Goal: Task Accomplishment & Management: Manage account settings

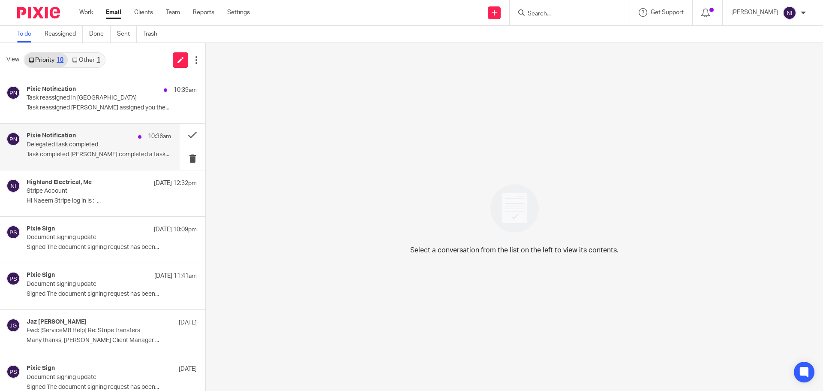
click at [77, 132] on div "Pixie Notification 10:36am" at bounding box center [99, 136] width 144 height 9
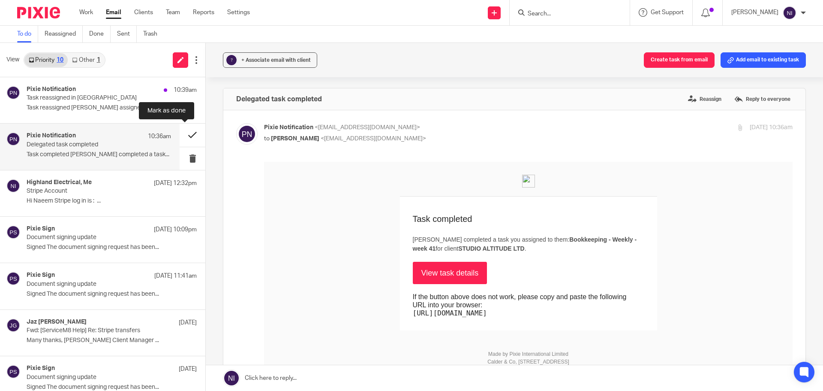
click at [186, 132] on button at bounding box center [193, 134] width 26 height 23
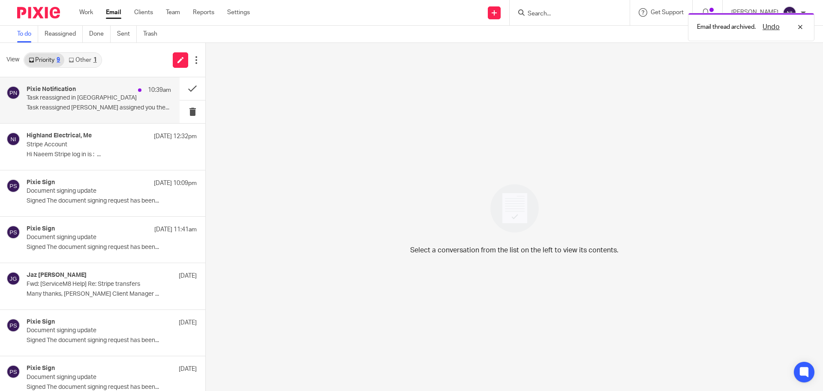
click at [114, 99] on p "Task reassigned in Pixie" at bounding box center [85, 97] width 116 height 7
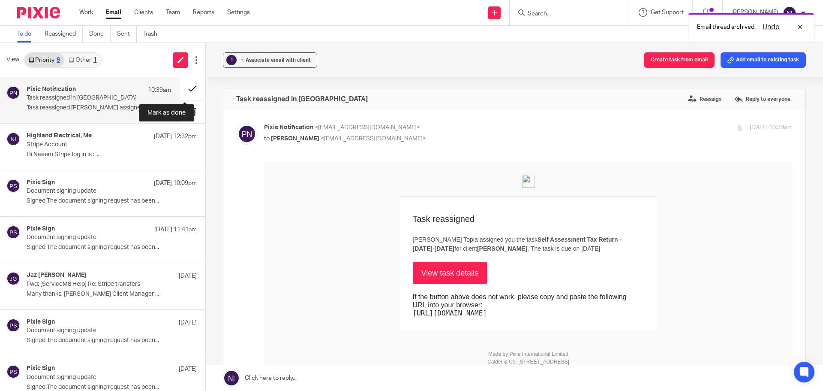
click at [185, 89] on button at bounding box center [193, 88] width 26 height 23
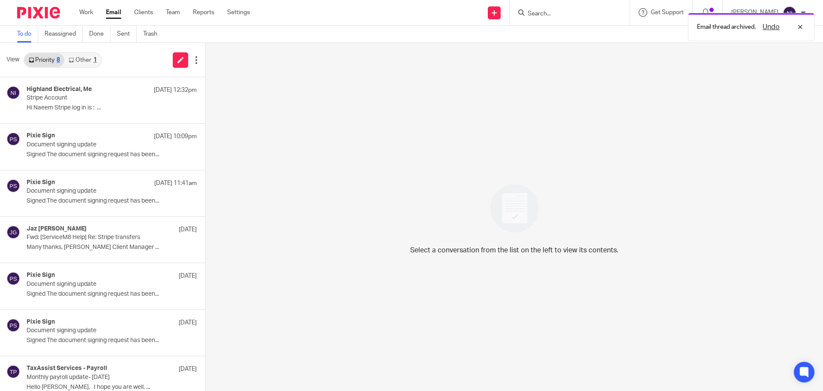
click at [580, 14] on div "Email thread archived. Undo" at bounding box center [613, 25] width 403 height 33
click at [563, 12] on div "Email thread archived. Undo" at bounding box center [613, 25] width 403 height 33
click at [553, 12] on div "Email thread archived. Undo" at bounding box center [613, 25] width 403 height 33
click at [550, 12] on input "Search" at bounding box center [565, 14] width 77 height 8
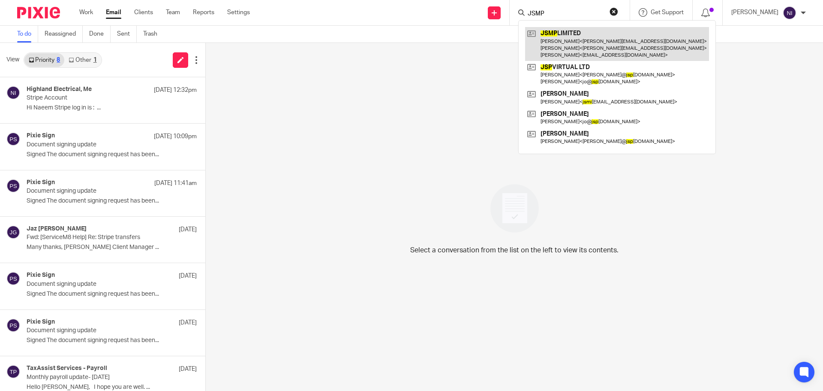
type input "JSMP"
click at [622, 58] on link at bounding box center [617, 44] width 184 height 34
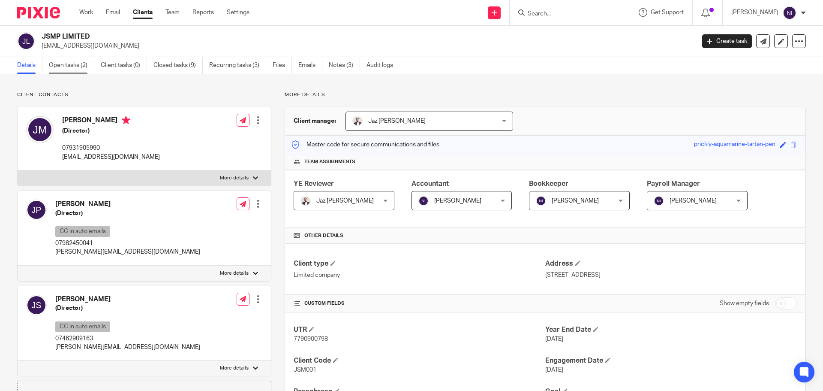
click at [75, 64] on link "Open tasks (2)" at bounding box center [71, 65] width 45 height 17
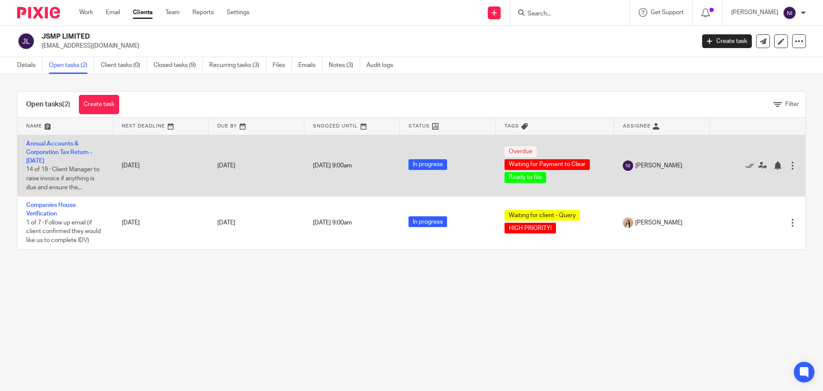
click at [50, 156] on td "Annual Accounts & Corporation Tax Return - March 31, 2025 14 of 19 · Client Man…" at bounding box center [66, 166] width 96 height 62
click at [52, 151] on link "Annual Accounts & Corporation Tax Return - [DATE]" at bounding box center [59, 153] width 66 height 24
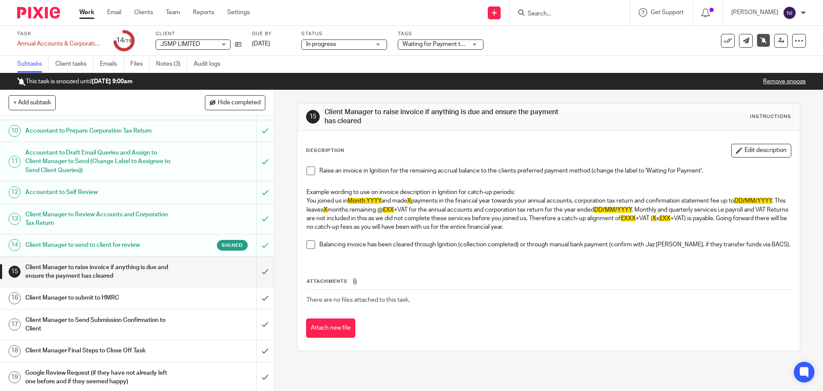
scroll to position [253, 0]
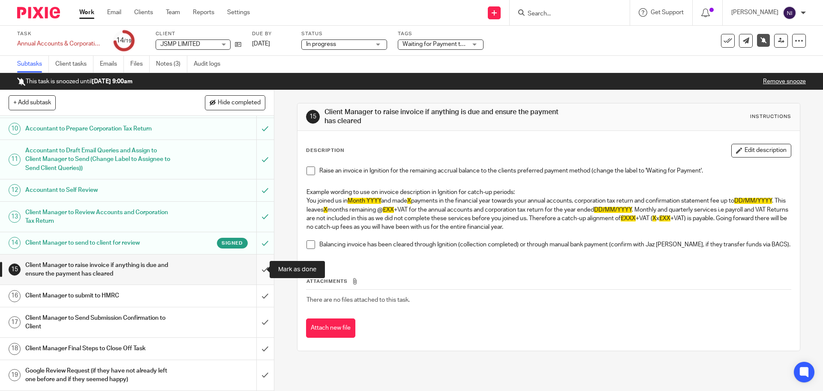
click at [258, 267] on input "submit" at bounding box center [137, 269] width 274 height 30
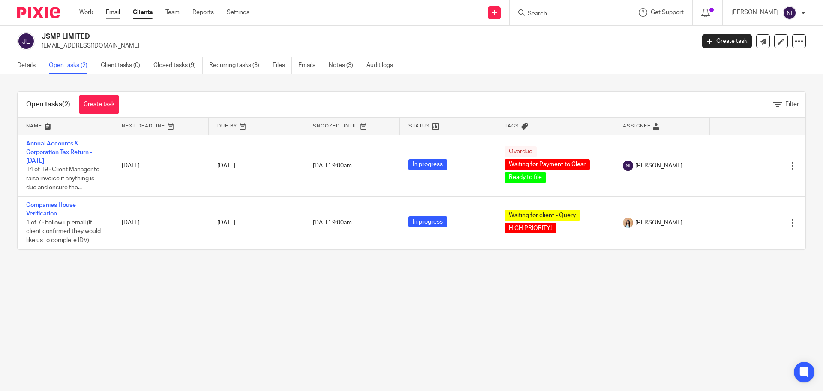
click at [116, 11] on link "Email" at bounding box center [113, 12] width 14 height 9
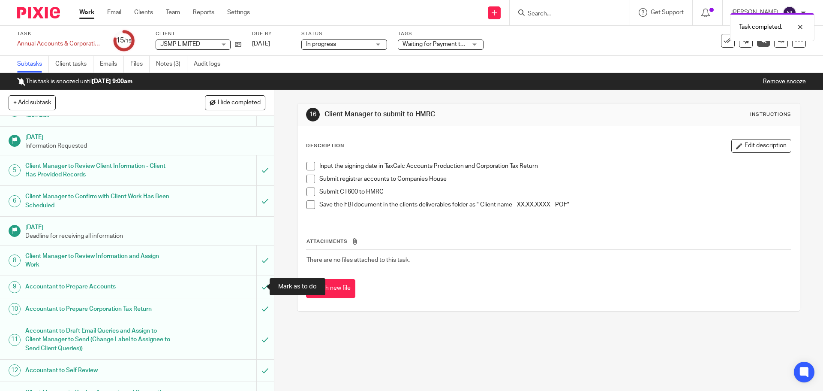
scroll to position [253, 0]
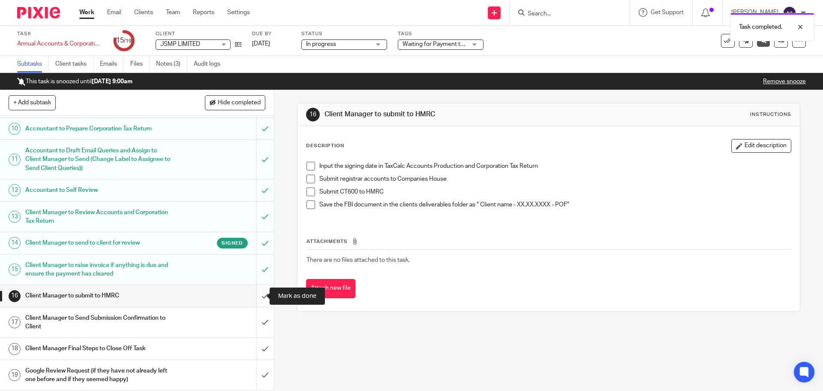
click at [252, 295] on input "submit" at bounding box center [137, 295] width 274 height 21
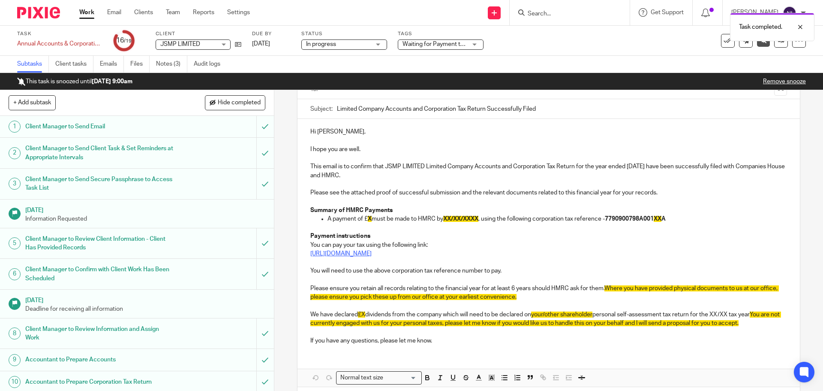
scroll to position [20, 0]
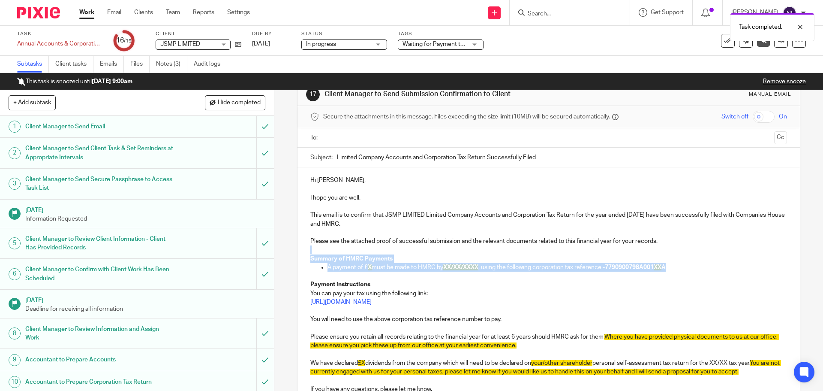
drag, startPoint x: 696, startPoint y: 263, endPoint x: 287, endPoint y: 253, distance: 409.1
click at [287, 253] on div "17 Client Manager to Send Submission Confirmation to Client Manual email Secure…" at bounding box center [548, 240] width 549 height 301
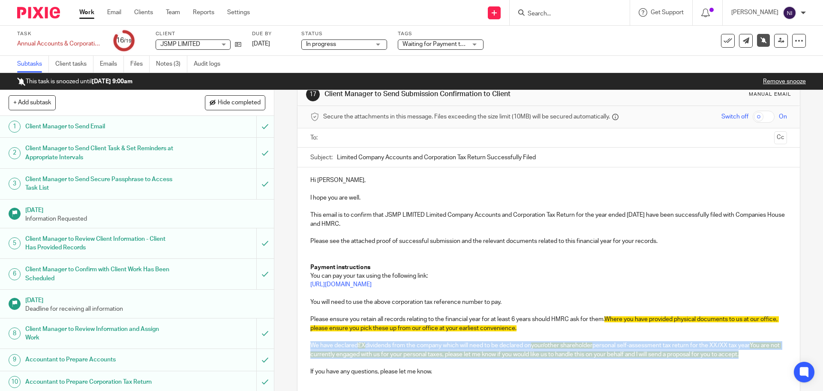
drag, startPoint x: 766, startPoint y: 355, endPoint x: 297, endPoint y: 346, distance: 468.7
click at [298, 346] on div "Hi [PERSON_NAME], I hope you are well. This email is to confirm that JSMP LIMIT…" at bounding box center [549, 274] width 502 height 215
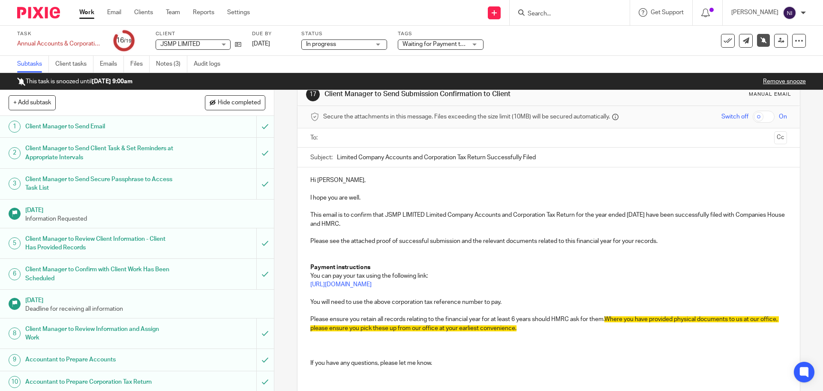
scroll to position [0, 0]
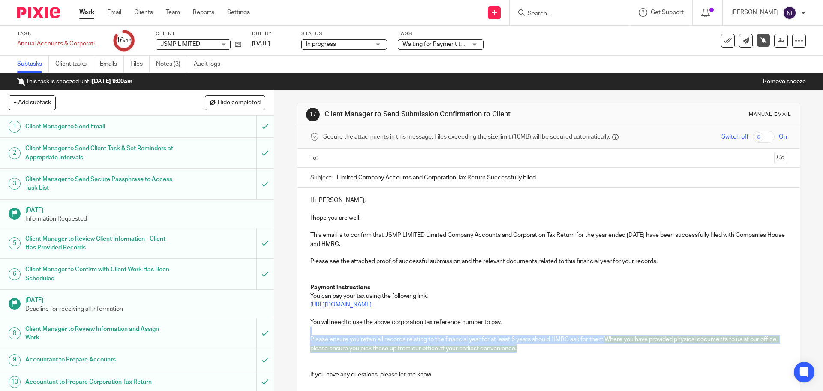
drag, startPoint x: 537, startPoint y: 350, endPoint x: 295, endPoint y: 328, distance: 242.4
click at [298, 328] on div "Hi Jake, I hope you are well. This email is to confirm that JSMP LIMITED Limite…" at bounding box center [549, 286] width 502 height 198
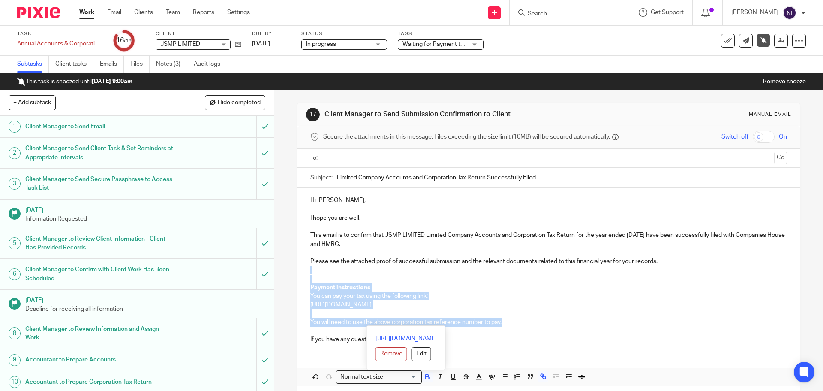
drag, startPoint x: 524, startPoint y: 324, endPoint x: 325, endPoint y: 268, distance: 206.3
click at [325, 268] on div "Hi Jake, I hope you are well. This email is to confirm that JSMP LIMITED Limite…" at bounding box center [549, 268] width 502 height 163
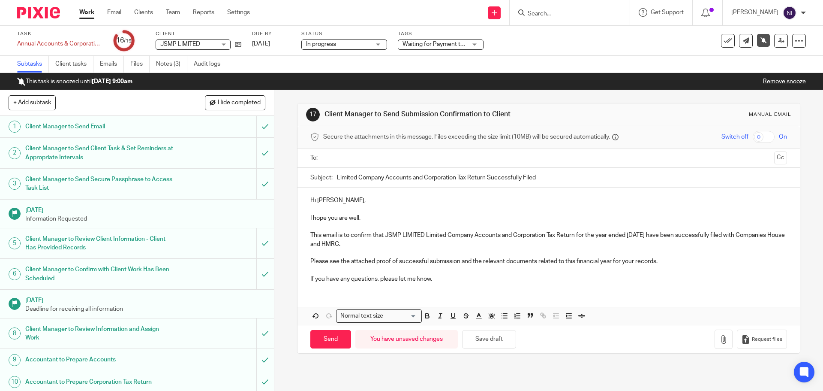
scroll to position [214, 0]
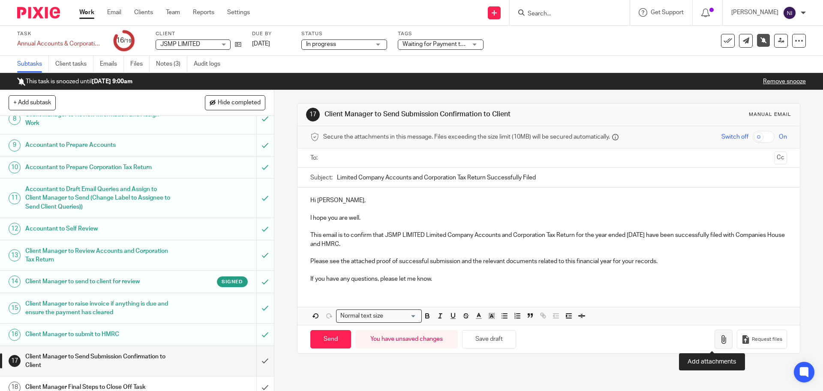
click at [715, 340] on button "button" at bounding box center [724, 338] width 18 height 19
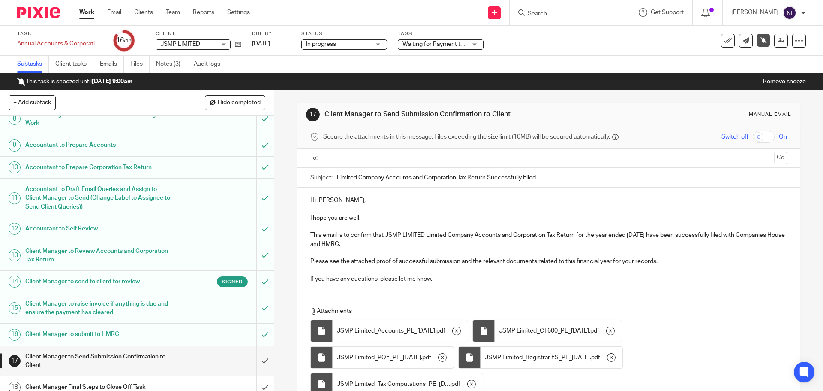
scroll to position [78, 0]
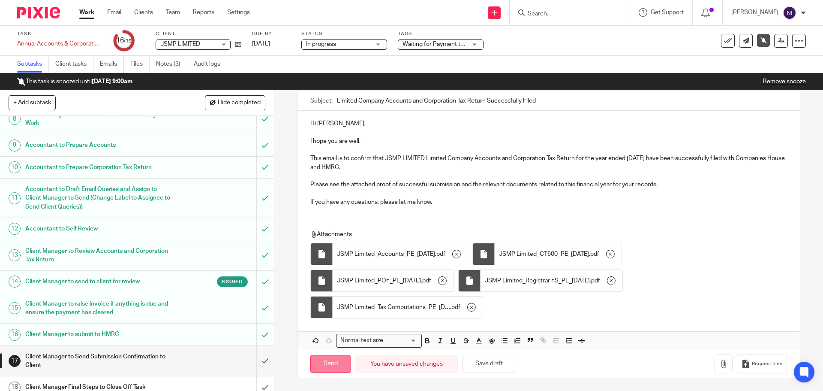
click at [323, 363] on input "Send" at bounding box center [330, 364] width 41 height 18
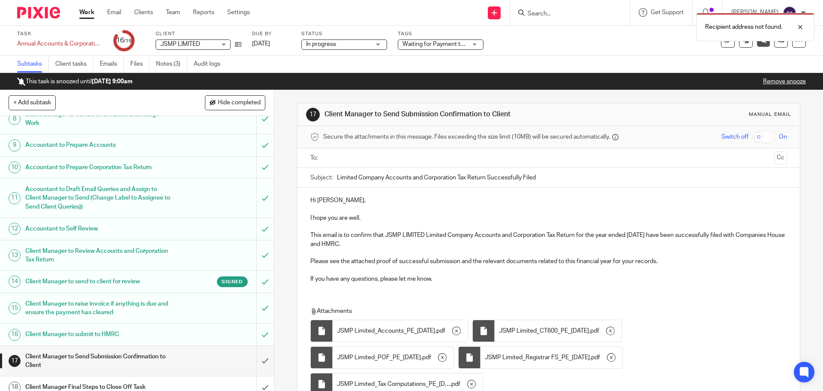
click at [353, 160] on input "text" at bounding box center [548, 158] width 444 height 10
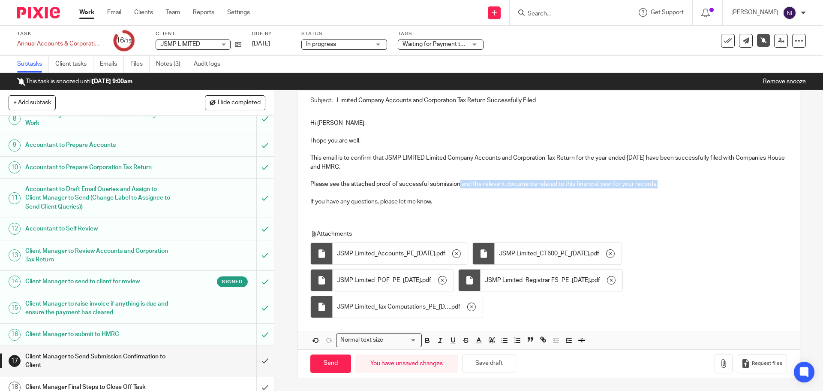
drag, startPoint x: 663, startPoint y: 181, endPoint x: 459, endPoint y: 187, distance: 204.6
click at [459, 187] on p "Please see the attached proof of successful submission and the relevant documen…" at bounding box center [548, 184] width 476 height 9
click at [461, 252] on icon "button" at bounding box center [456, 253] width 9 height 9
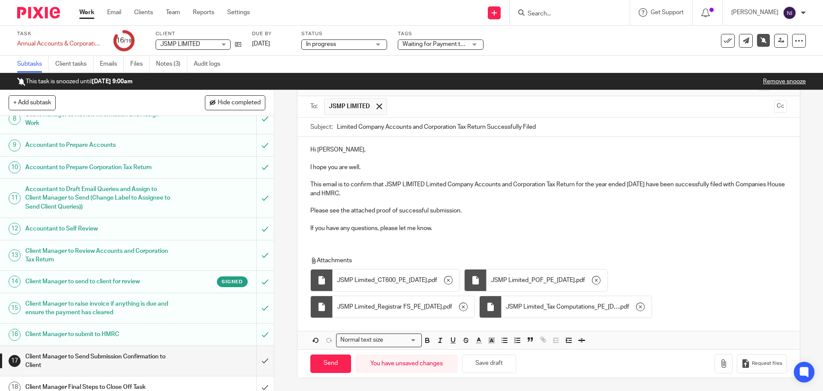
scroll to position [52, 0]
click at [453, 281] on icon "button" at bounding box center [448, 280] width 9 height 9
click at [616, 283] on icon "button" at bounding box center [611, 280] width 9 height 9
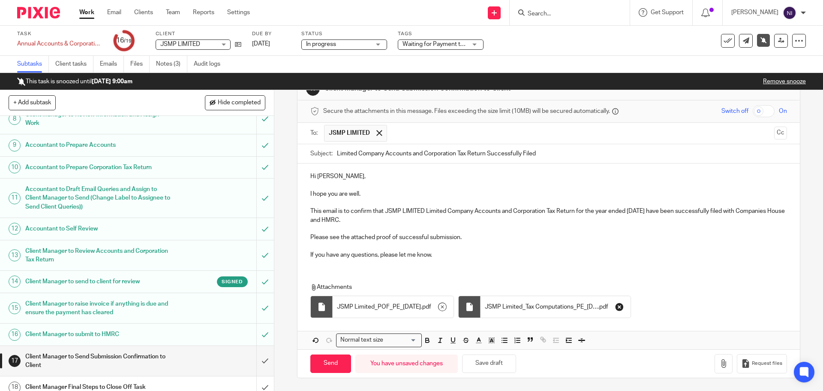
click at [624, 309] on icon "button" at bounding box center [619, 306] width 9 height 9
click at [322, 366] on input "Send" at bounding box center [330, 363] width 41 height 18
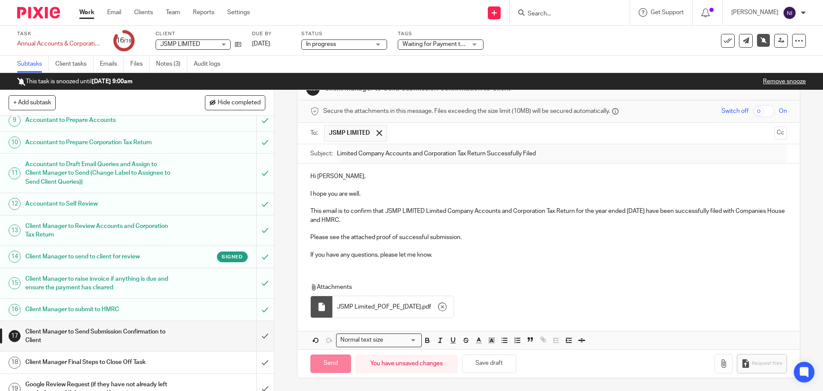
scroll to position [253, 0]
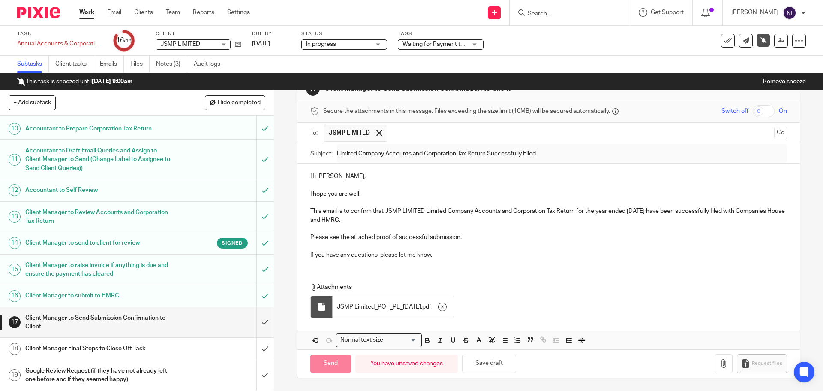
type input "Sent"
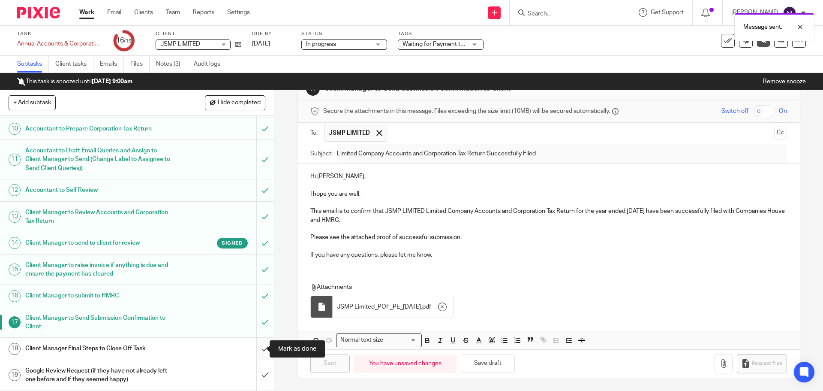
click at [262, 349] on input "submit" at bounding box center [137, 347] width 274 height 21
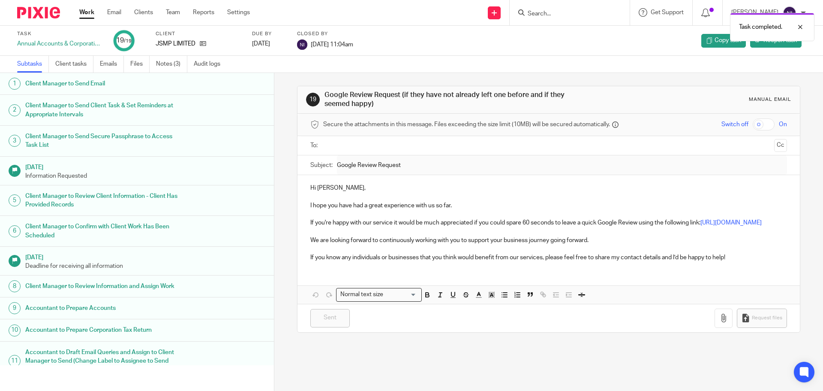
click at [92, 14] on link "Work" at bounding box center [86, 12] width 15 height 9
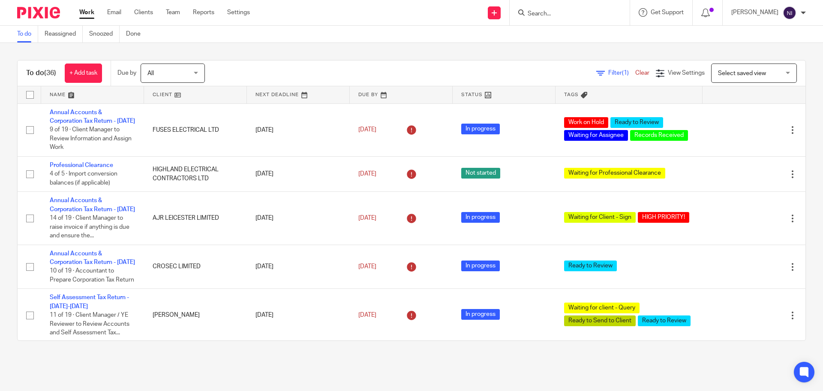
click at [567, 18] on form at bounding box center [572, 12] width 91 height 11
click at [560, 9] on form at bounding box center [572, 12] width 91 height 11
click at [554, 17] on input "Search" at bounding box center [565, 14] width 77 height 8
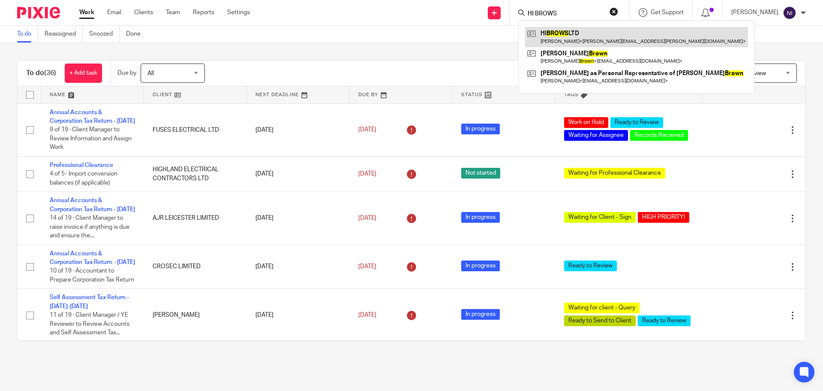
type input "HI BROWS"
click at [583, 32] on link at bounding box center [636, 37] width 223 height 20
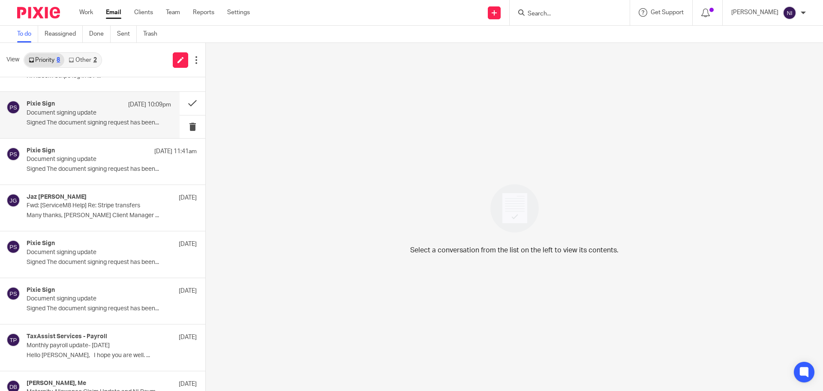
scroll to position [58, 0]
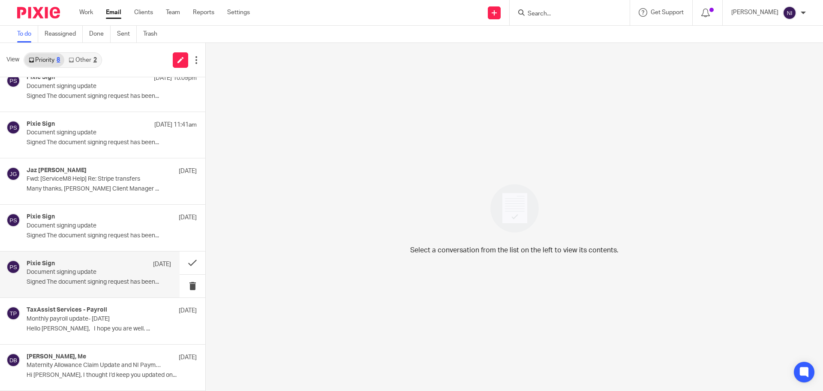
click at [94, 271] on p "Document signing update" at bounding box center [85, 271] width 116 height 7
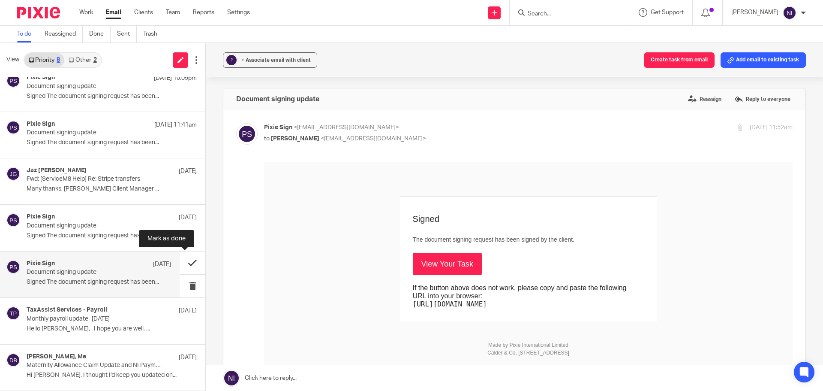
scroll to position [0, 0]
click at [186, 259] on button at bounding box center [193, 262] width 26 height 23
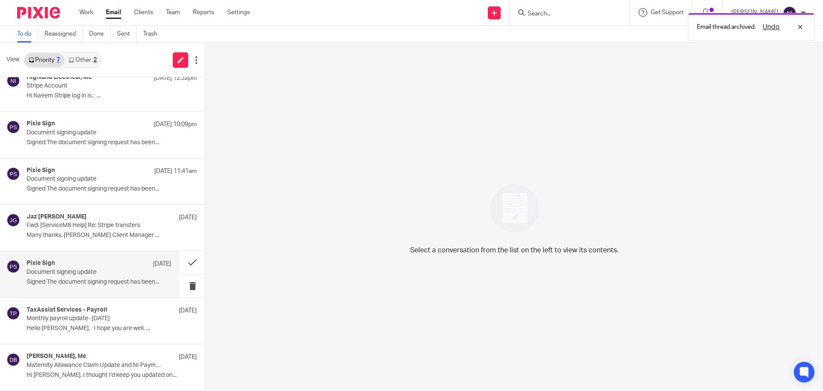
click at [110, 286] on div "Pixie Sign [DATE] Document signing update Signed The document signing request h…" at bounding box center [99, 273] width 144 height 29
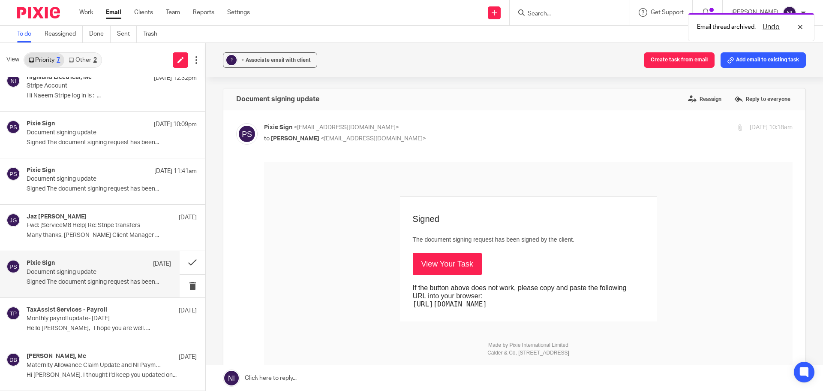
scroll to position [0, 0]
click at [443, 271] on link "View Your Task" at bounding box center [447, 264] width 69 height 22
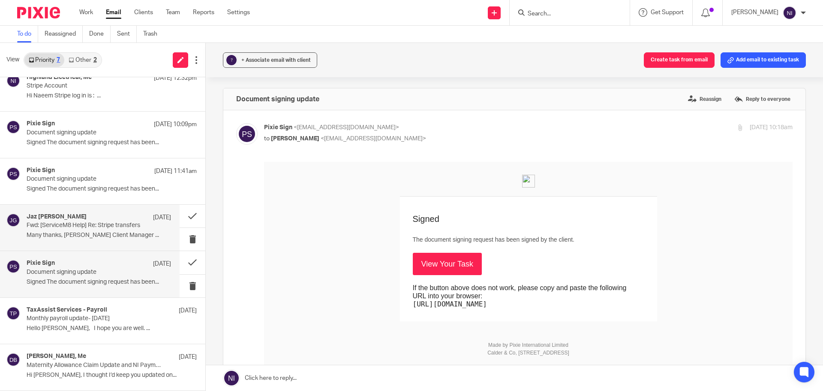
click at [113, 231] on div "Jaz Grewal 8 Oct Fwd: [ServiceM8 Help] Re: Stripe transfers Many thanks, Jaz Gr…" at bounding box center [99, 227] width 144 height 29
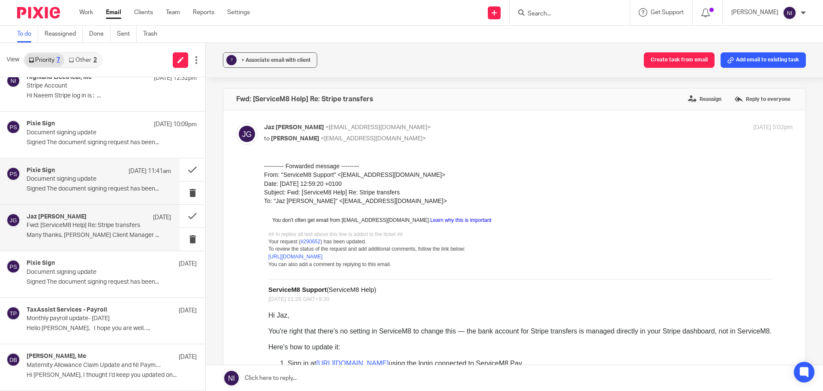
drag, startPoint x: 97, startPoint y: 180, endPoint x: 156, endPoint y: 193, distance: 61.2
click at [97, 180] on p "Document signing update" at bounding box center [85, 178] width 116 height 7
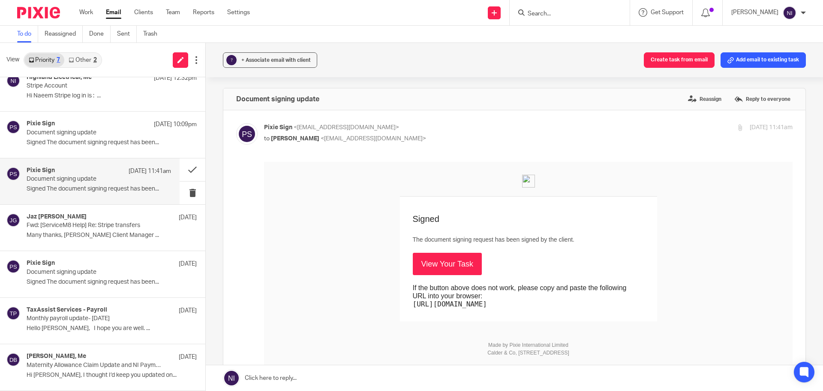
click at [437, 266] on link "View Your Task" at bounding box center [447, 264] width 69 height 22
click at [445, 262] on link "View Your Task" at bounding box center [447, 264] width 69 height 22
click at [185, 170] on button at bounding box center [193, 169] width 26 height 23
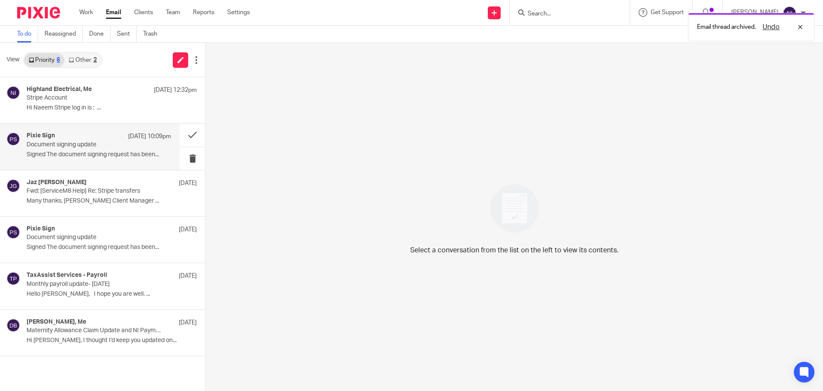
click at [89, 147] on p "Document signing update" at bounding box center [85, 144] width 116 height 7
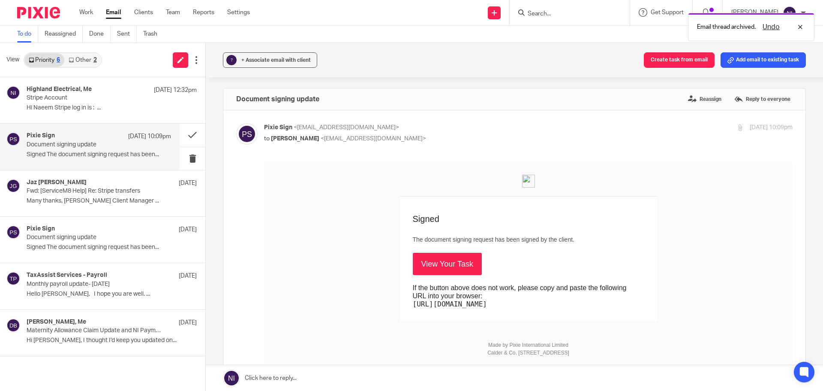
click at [431, 265] on link "View Your Task" at bounding box center [447, 264] width 69 height 22
click at [443, 264] on link "View Your Task" at bounding box center [447, 264] width 69 height 22
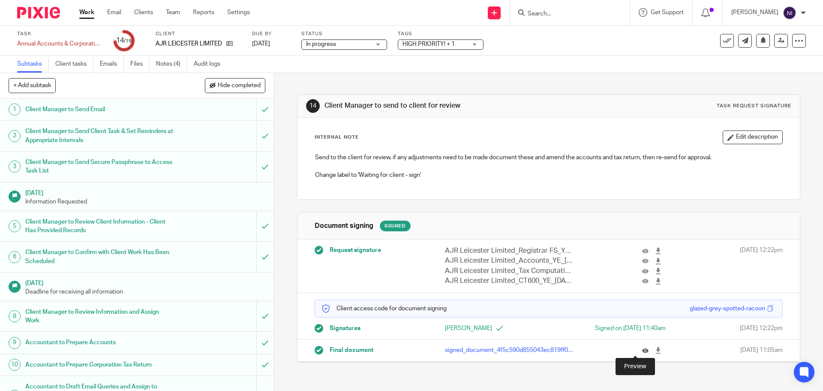
click at [642, 353] on icon at bounding box center [645, 350] width 6 height 6
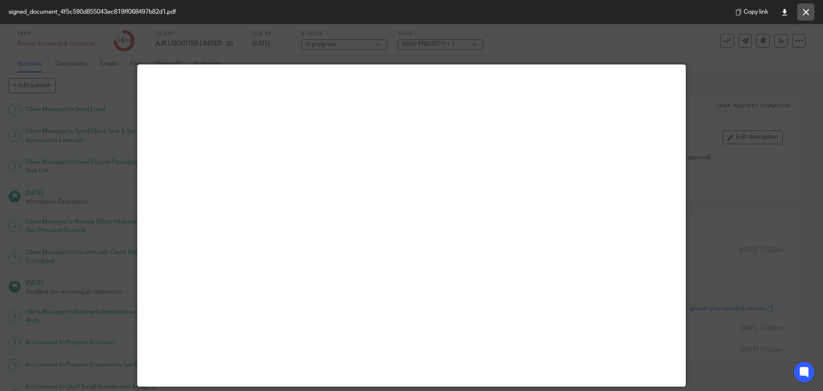
click at [803, 14] on icon at bounding box center [806, 12] width 6 height 6
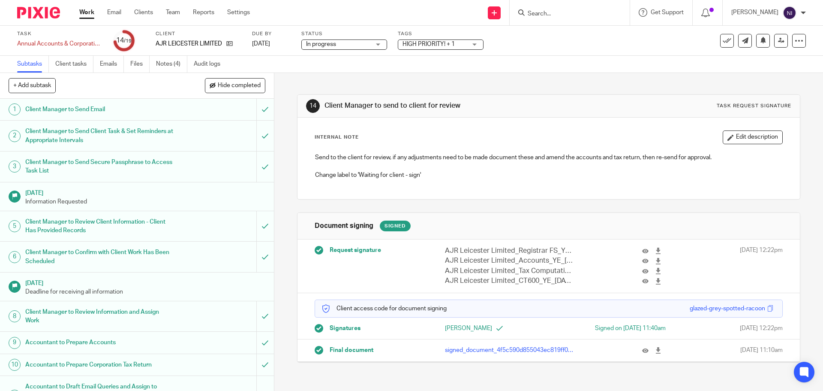
scroll to position [236, 0]
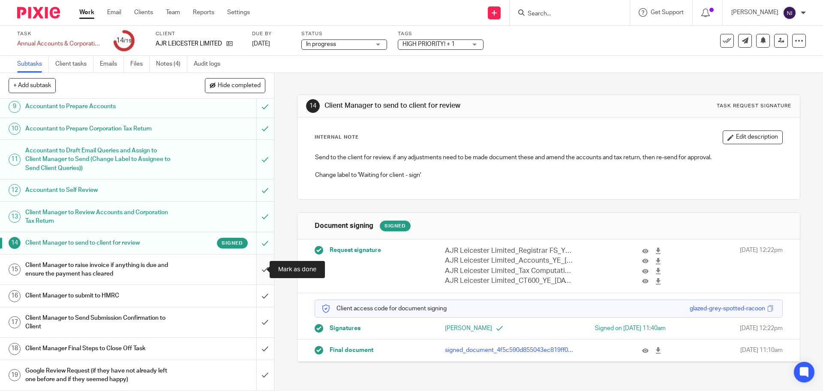
click at [260, 268] on input "submit" at bounding box center [137, 269] width 274 height 30
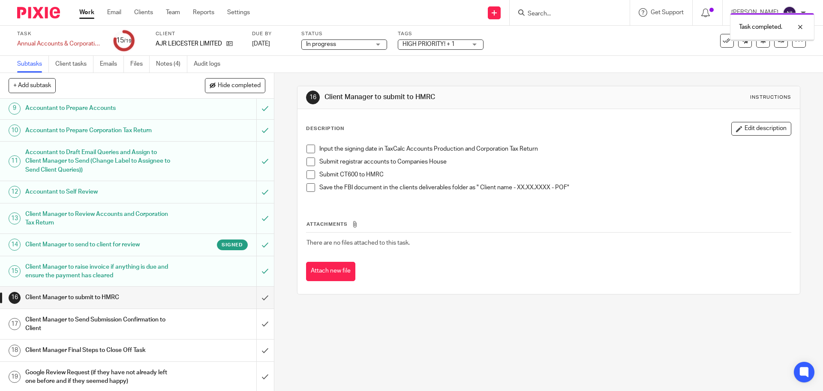
scroll to position [236, 0]
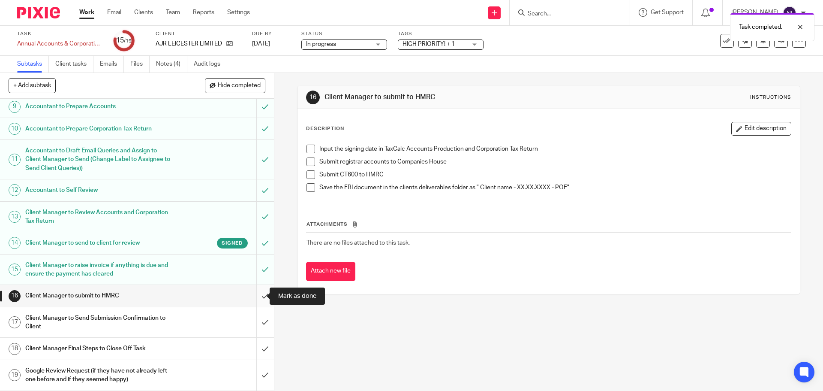
click at [262, 294] on input "submit" at bounding box center [137, 295] width 274 height 21
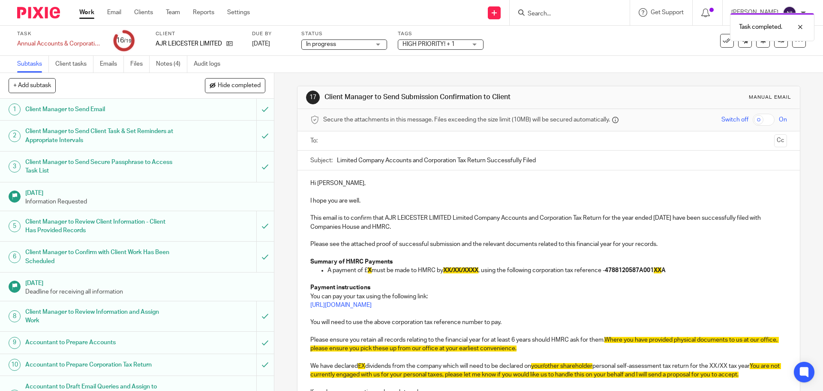
click at [364, 139] on input "text" at bounding box center [548, 141] width 444 height 10
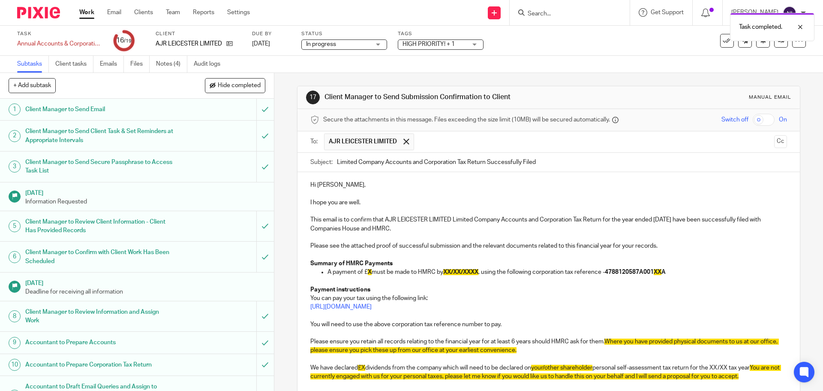
click at [371, 271] on p "A payment of £ X must be made to HMRC by XX/XX/XXXX , using the following corpo…" at bounding box center [557, 272] width 459 height 9
drag, startPoint x: 502, startPoint y: 271, endPoint x: 466, endPoint y: 272, distance: 36.0
click at [466, 272] on span "XX/XX/XXXX" at bounding box center [480, 272] width 35 height 6
click at [364, 368] on span "£X" at bounding box center [361, 367] width 7 height 6
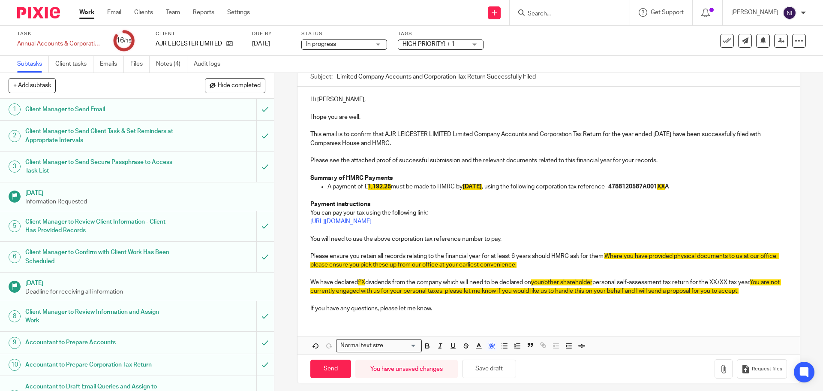
scroll to position [86, 0]
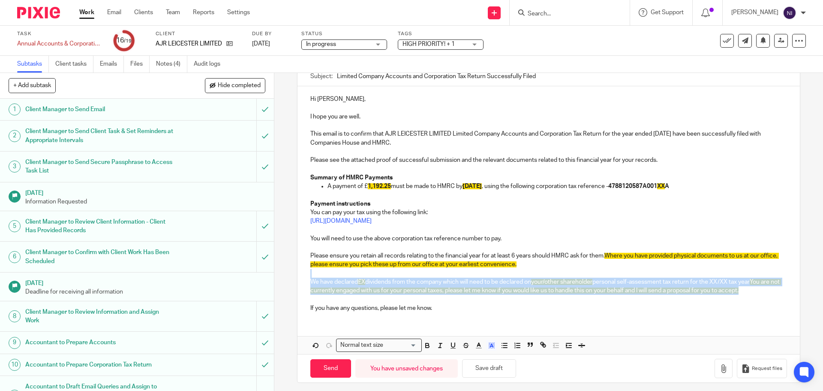
drag, startPoint x: 771, startPoint y: 291, endPoint x: 298, endPoint y: 275, distance: 474.0
click at [298, 275] on div "Hi Rishi, I hope you are well. This email is to confirm that AJR LEICESTER LIMI…" at bounding box center [549, 202] width 502 height 232
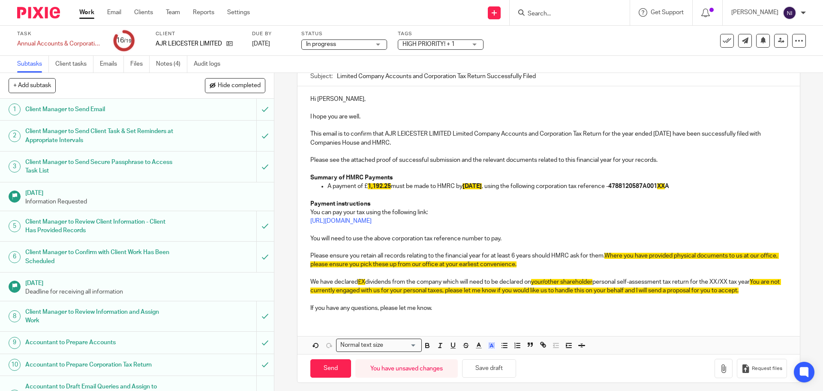
click at [563, 15] on input "Search" at bounding box center [565, 14] width 77 height 8
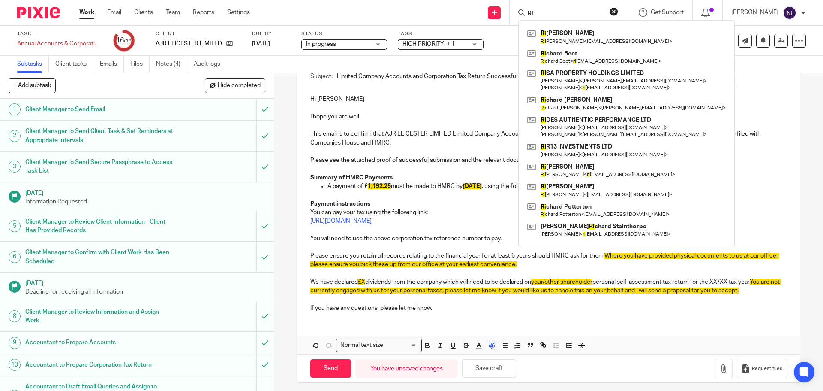
type input "R"
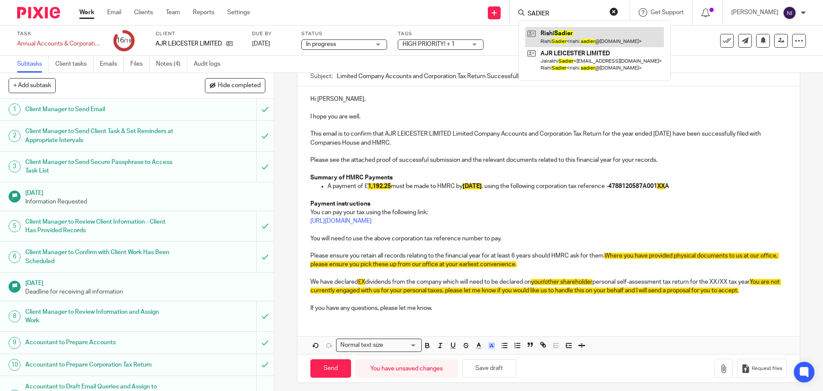
type input "SADIER"
click at [556, 33] on link at bounding box center [594, 37] width 139 height 20
click at [683, 287] on span "You are not currently engaged with us for your personal taxes, please let me kn…" at bounding box center [545, 286] width 471 height 15
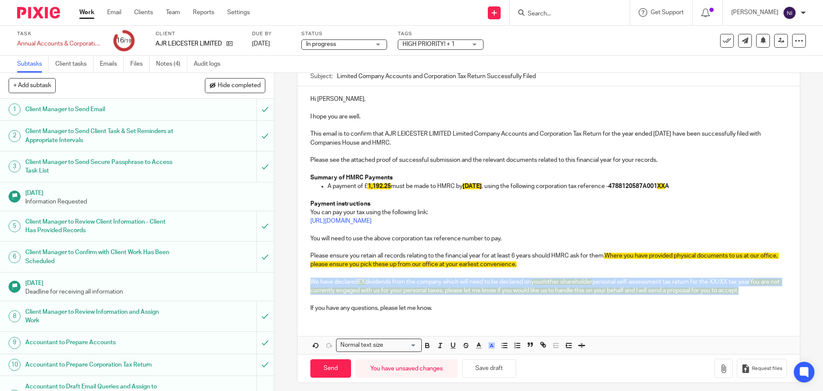
drag, startPoint x: 774, startPoint y: 293, endPoint x: 308, endPoint y: 280, distance: 466.7
click at [308, 280] on div "Hi Rishi, I hope you are well. This email is to confirm that AJR LEICESTER LIMI…" at bounding box center [549, 202] width 502 height 232
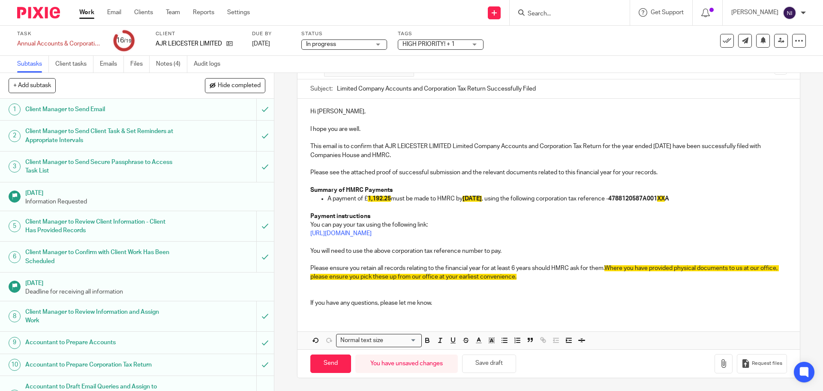
scroll to position [0, 0]
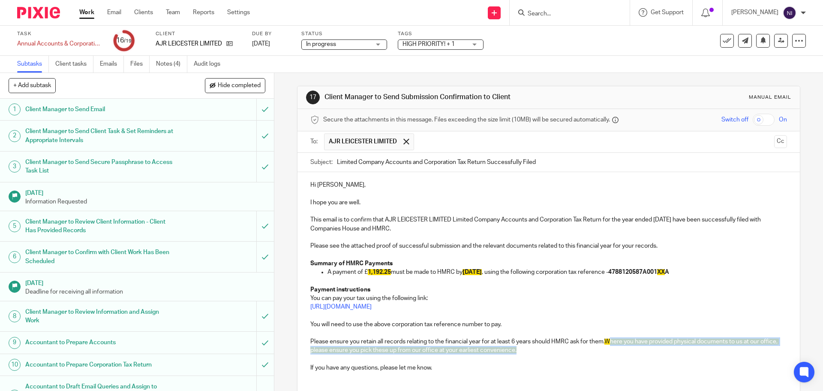
drag, startPoint x: 560, startPoint y: 348, endPoint x: 608, endPoint y: 340, distance: 49.2
click at [608, 340] on p "Please ensure you retain all records relating to the financial year for at leas…" at bounding box center [548, 346] width 476 height 18
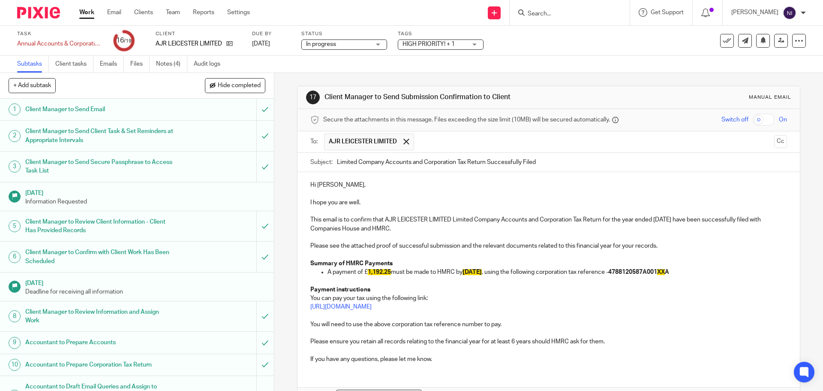
click at [665, 271] on span "XX" at bounding box center [661, 272] width 8 height 6
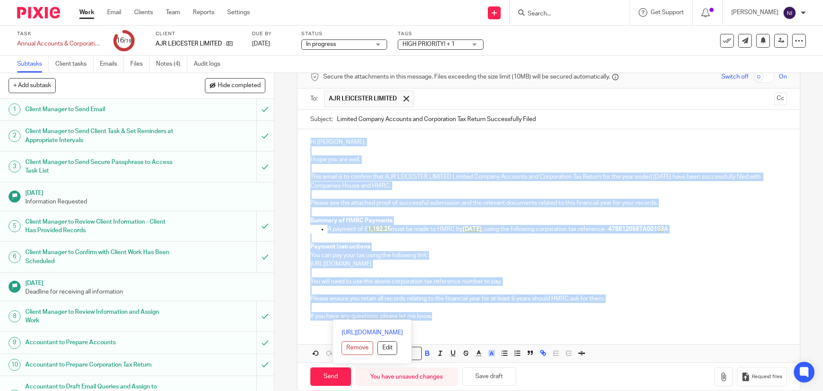
drag, startPoint x: 516, startPoint y: 316, endPoint x: 291, endPoint y: 145, distance: 282.4
click at [291, 145] on div "17 Client Manager to Send Submission Confirmation to Client Manual email Secure…" at bounding box center [548, 232] width 549 height 318
click at [491, 354] on icon "button" at bounding box center [492, 353] width 8 height 8
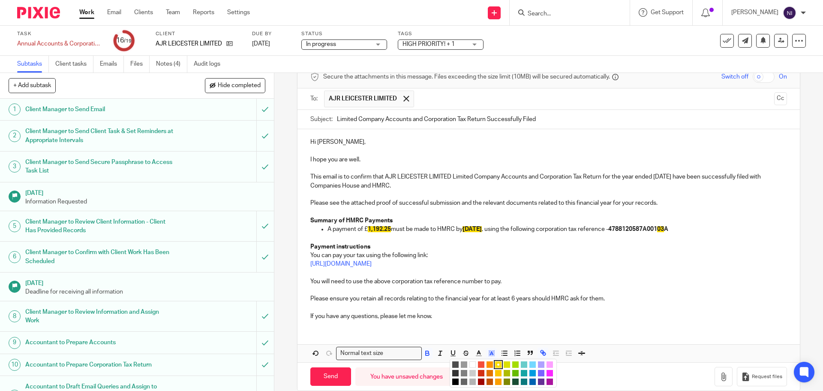
click at [469, 366] on li "color:#FFFFFF" at bounding box center [472, 364] width 6 height 6
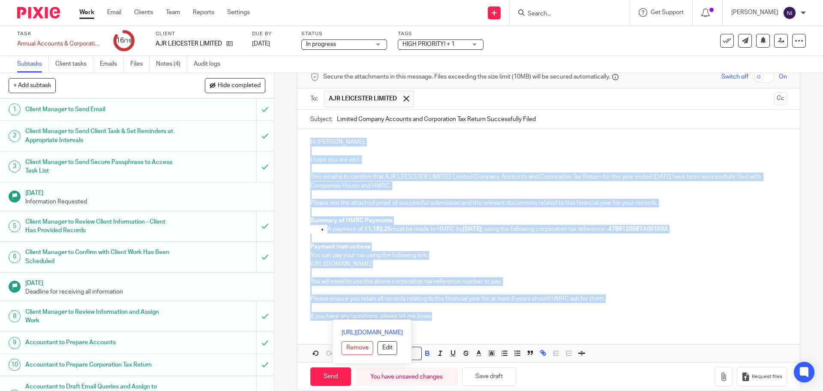
click at [692, 251] on p "You can pay your tax using the following link:" at bounding box center [548, 255] width 476 height 9
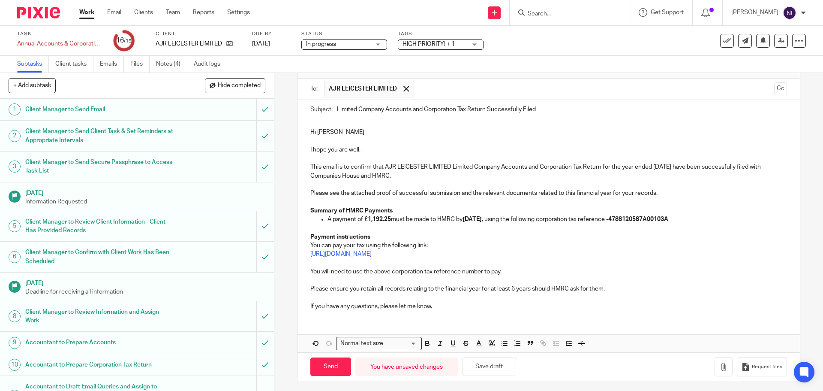
scroll to position [56, 0]
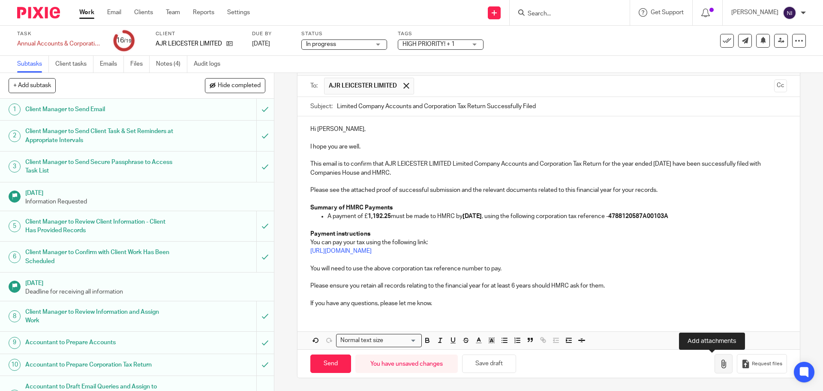
click at [715, 365] on button "button" at bounding box center [724, 363] width 18 height 19
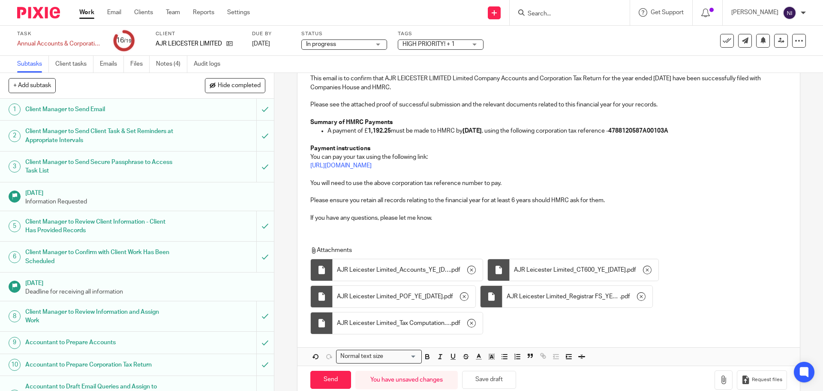
scroll to position [141, 0]
click at [334, 383] on input "Send" at bounding box center [330, 379] width 41 height 18
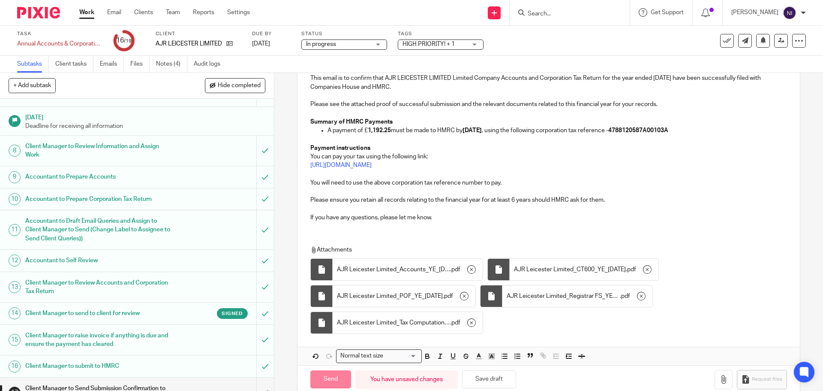
scroll to position [171, 0]
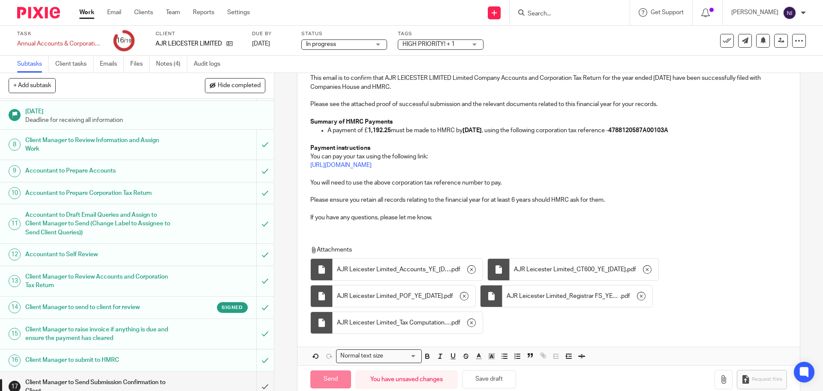
type input "Sent"
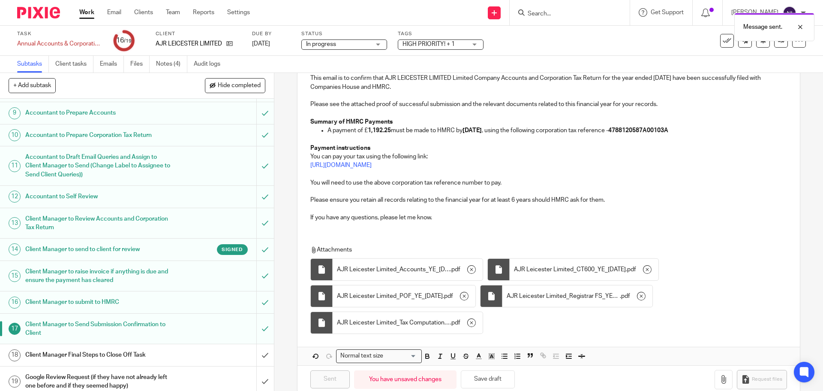
scroll to position [236, 0]
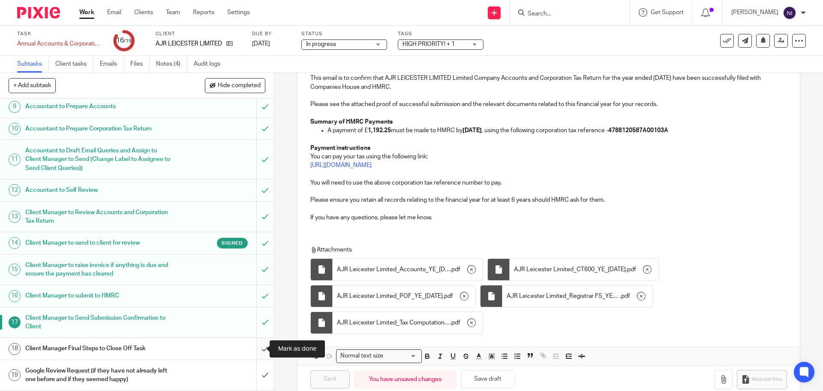
click at [256, 349] on input "submit" at bounding box center [137, 347] width 274 height 21
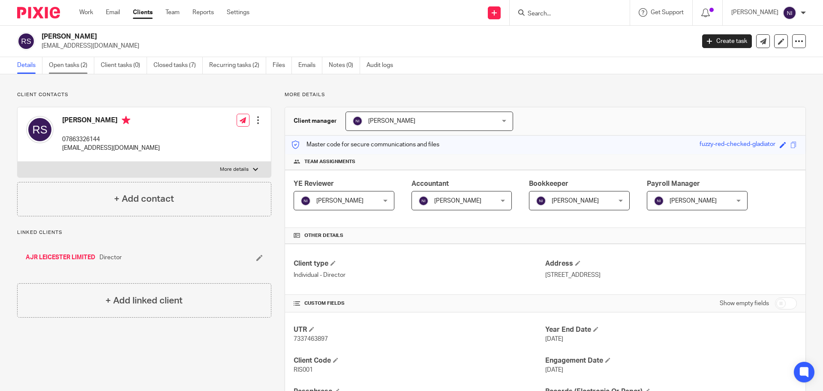
click at [78, 62] on link "Open tasks (2)" at bounding box center [71, 65] width 45 height 17
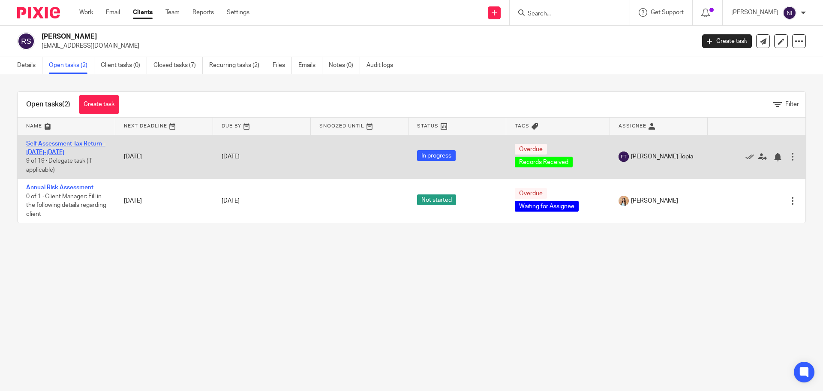
click at [61, 142] on link "Self Assessment Tax Return - [DATE]-[DATE]" at bounding box center [65, 148] width 79 height 15
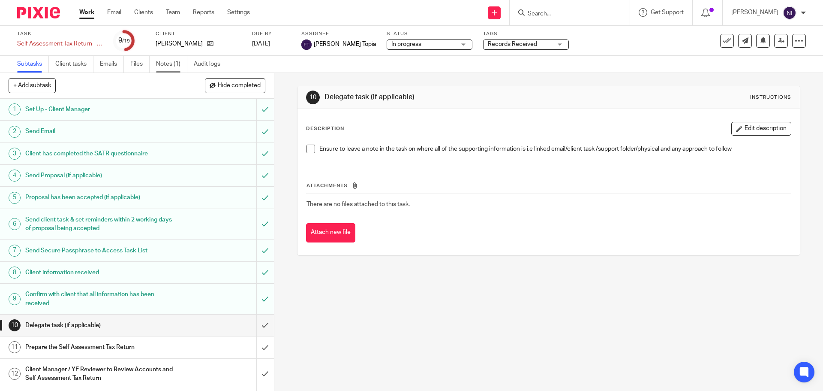
click at [178, 67] on link "Notes (1)" at bounding box center [171, 64] width 31 height 17
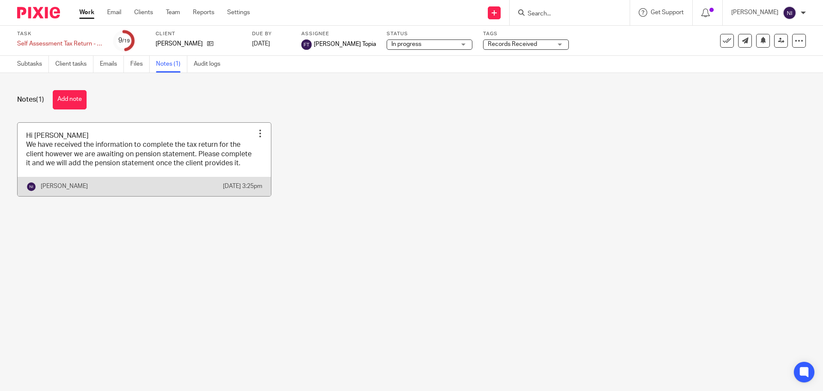
click at [153, 162] on link at bounding box center [144, 159] width 253 height 73
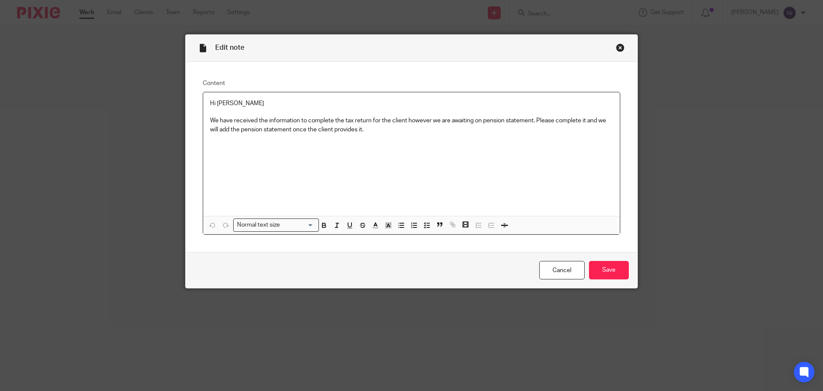
click at [350, 145] on div "Hi [PERSON_NAME] We have received the information to complete the tax return fo…" at bounding box center [411, 153] width 417 height 123
click at [613, 273] on input "Save" at bounding box center [609, 270] width 40 height 18
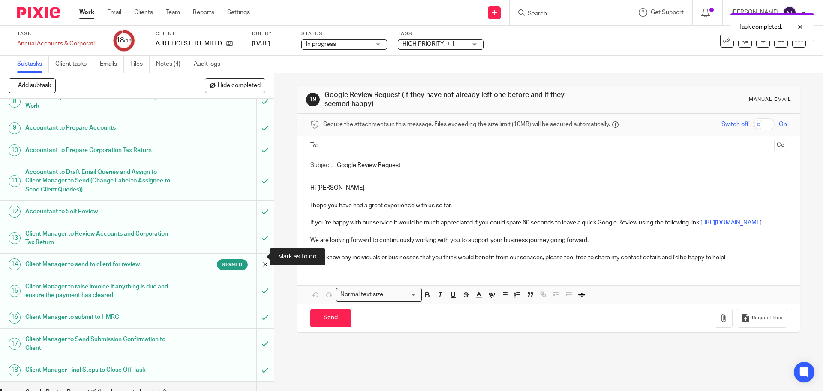
scroll to position [236, 0]
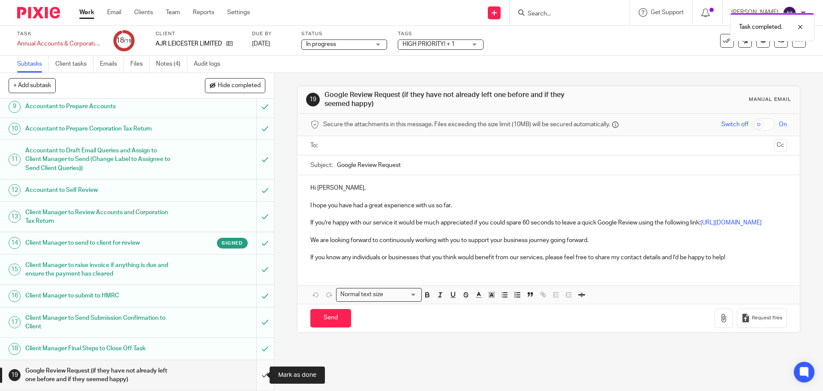
click at [262, 379] on input "submit" at bounding box center [137, 375] width 274 height 30
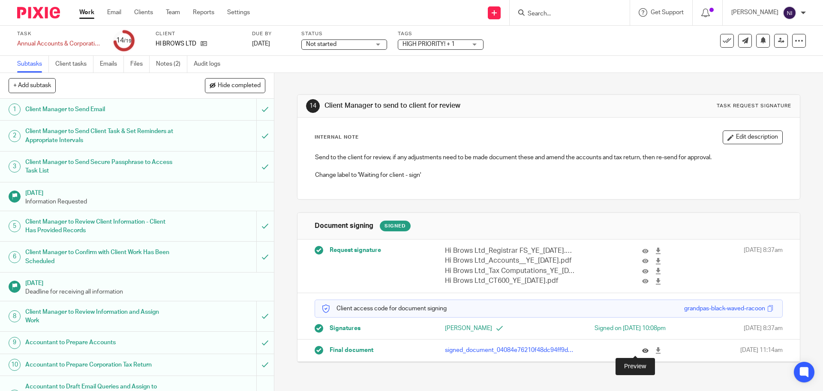
click at [642, 352] on icon at bounding box center [645, 350] width 6 height 6
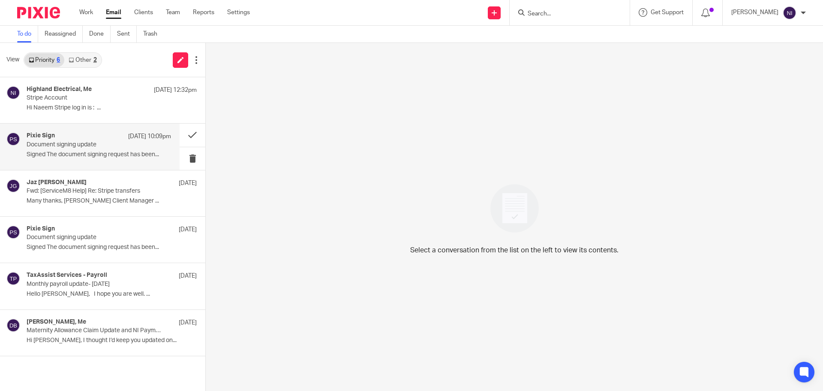
click at [87, 141] on p "Document signing update" at bounding box center [85, 144] width 116 height 7
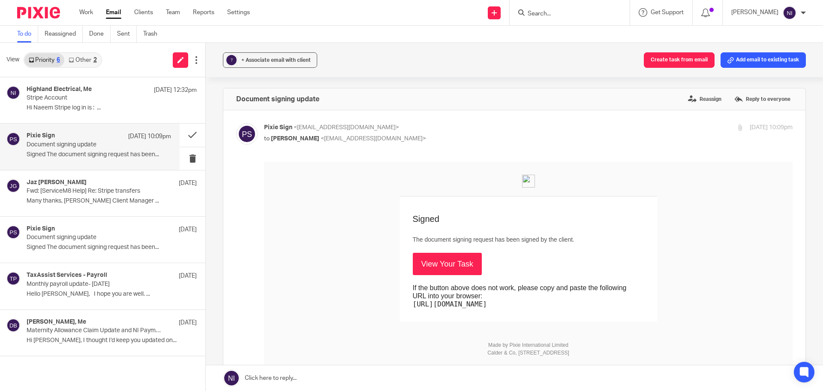
click at [440, 258] on link "View Your Task" at bounding box center [447, 264] width 69 height 22
click at [187, 135] on button at bounding box center [193, 134] width 26 height 23
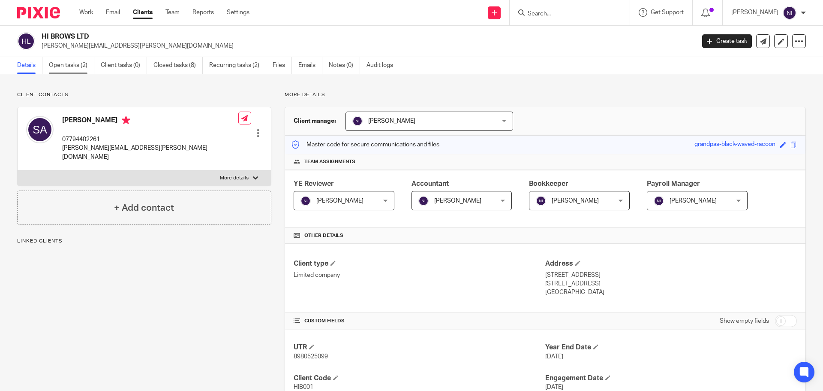
click at [72, 63] on link "Open tasks (2)" at bounding box center [71, 65] width 45 height 17
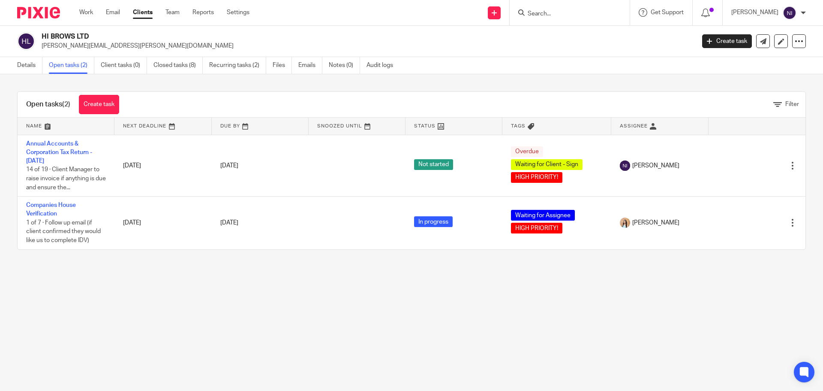
click at [581, 12] on input "Search" at bounding box center [565, 14] width 77 height 8
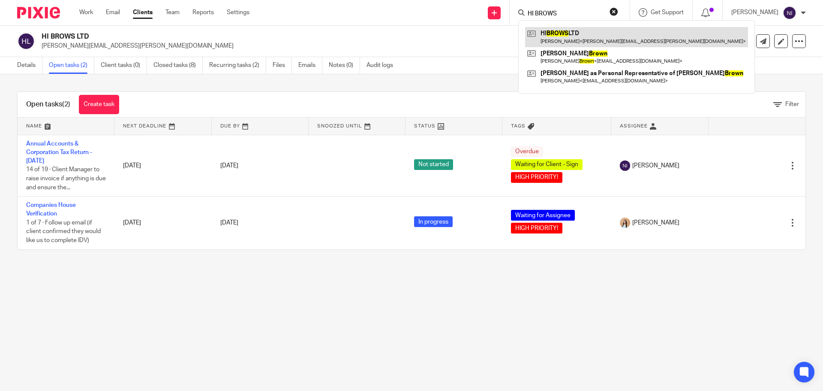
type input "HI BROWS"
click at [589, 39] on link at bounding box center [636, 37] width 223 height 20
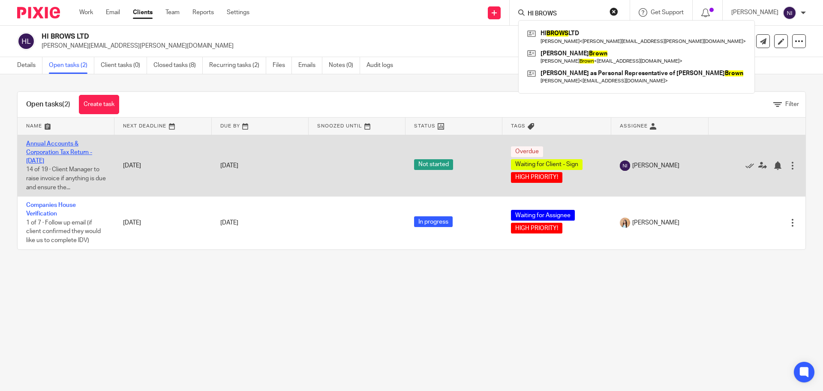
click at [73, 150] on link "Annual Accounts & Corporation Tax Return - [DATE]" at bounding box center [59, 153] width 66 height 24
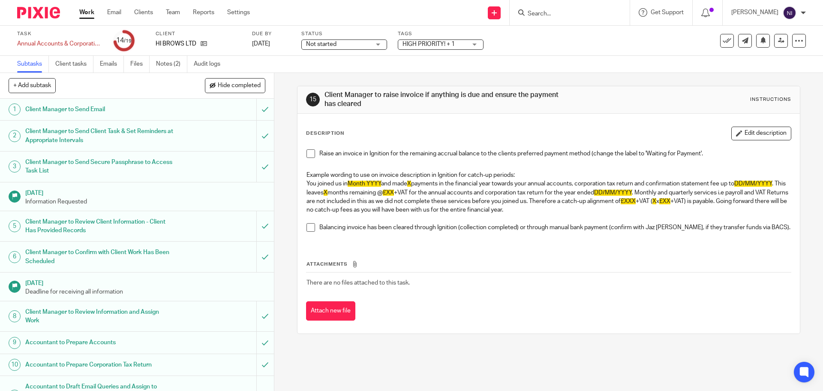
scroll to position [236, 0]
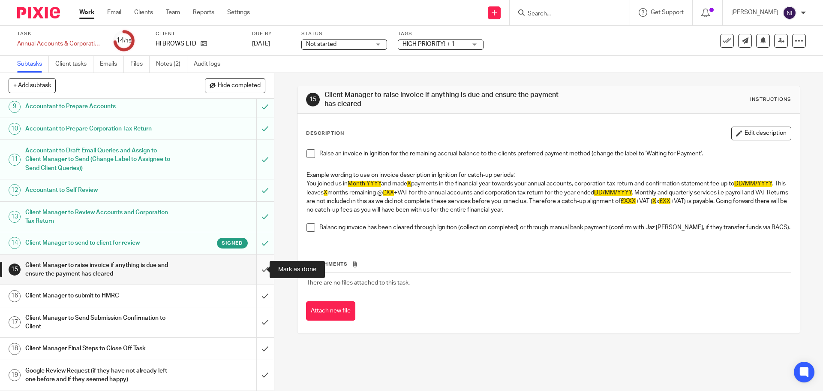
click at [264, 270] on input "submit" at bounding box center [137, 269] width 274 height 30
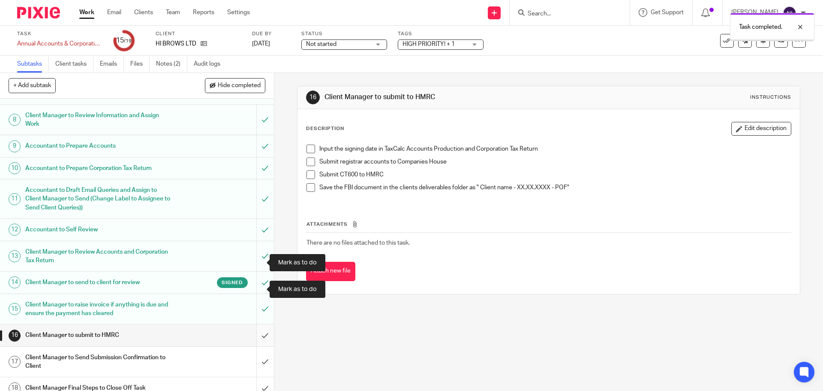
scroll to position [236, 0]
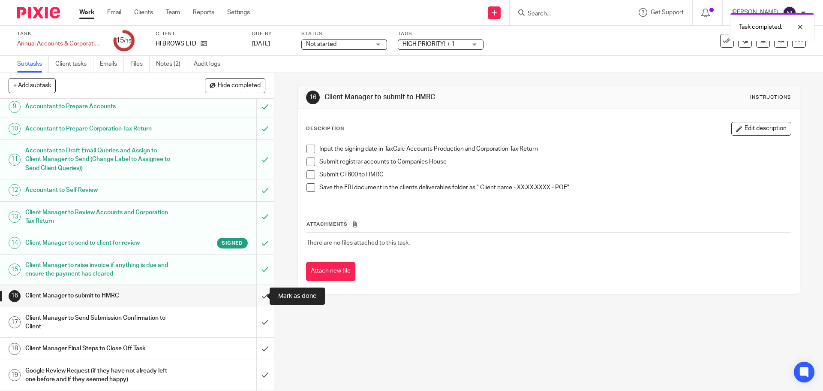
click at [254, 297] on input "submit" at bounding box center [137, 295] width 274 height 21
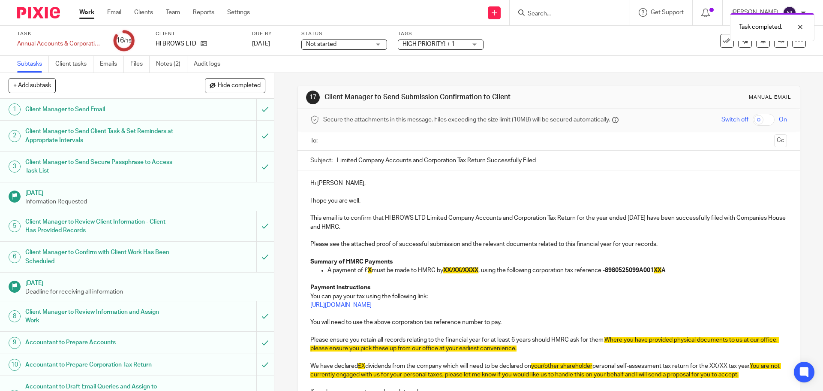
click at [349, 142] on input "text" at bounding box center [548, 141] width 444 height 10
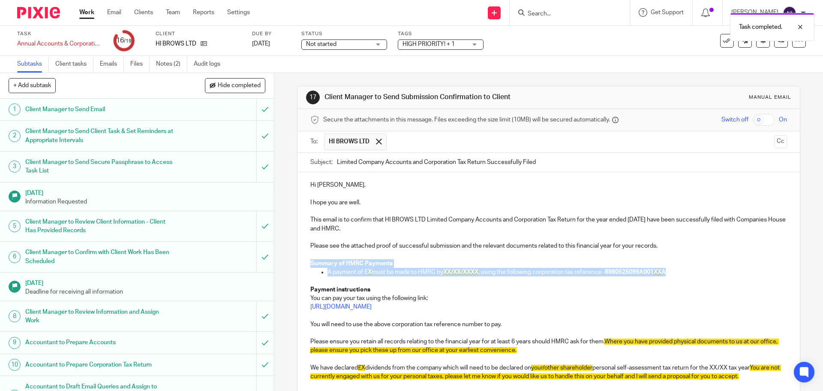
drag, startPoint x: 695, startPoint y: 273, endPoint x: 281, endPoint y: 259, distance: 414.0
click at [281, 259] on div "17 Client Manager to Send Submission Confirmation to Client Manual email Secure…" at bounding box center [548, 232] width 549 height 318
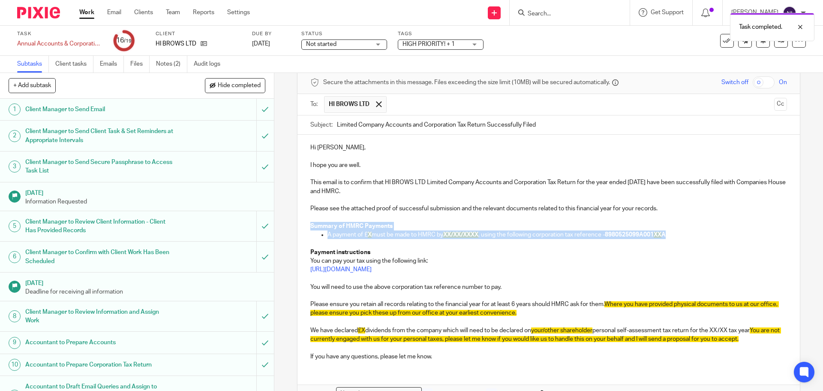
scroll to position [86, 0]
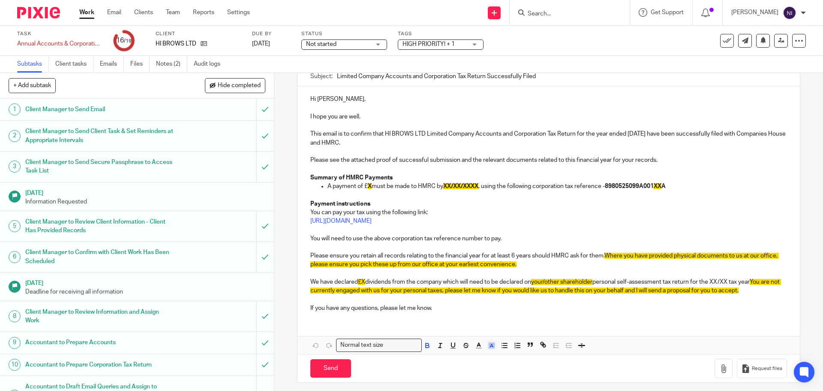
click at [759, 291] on span "You are not currently engaged with us for your personal taxes, please let me kn…" at bounding box center [545, 286] width 471 height 15
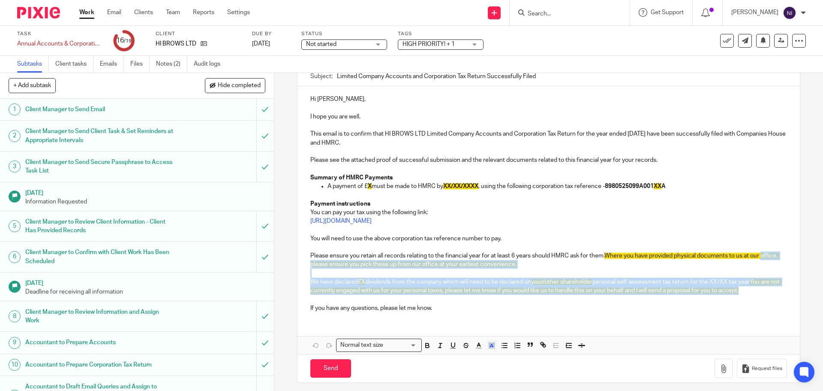
drag, startPoint x: 763, startPoint y: 291, endPoint x: 305, endPoint y: 264, distance: 459.1
click at [305, 264] on div "Hi Sukhjeet, I hope you are well. This email is to confirm that HI BROWS LTD Li…" at bounding box center [549, 202] width 502 height 232
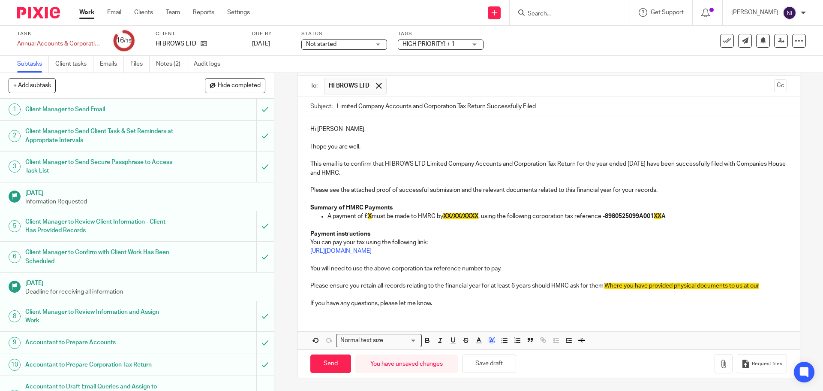
scroll to position [56, 0]
drag, startPoint x: 764, startPoint y: 285, endPoint x: 605, endPoint y: 282, distance: 158.7
click at [605, 282] on p "Please ensure you retain all records relating to the financial year for at leas…" at bounding box center [548, 285] width 476 height 9
drag, startPoint x: 446, startPoint y: 252, endPoint x: 301, endPoint y: 206, distance: 152.0
click at [301, 206] on div "Hi Sukhjeet, I hope you are well. This email is to confirm that HI BROWS LTD Li…" at bounding box center [549, 215] width 502 height 198
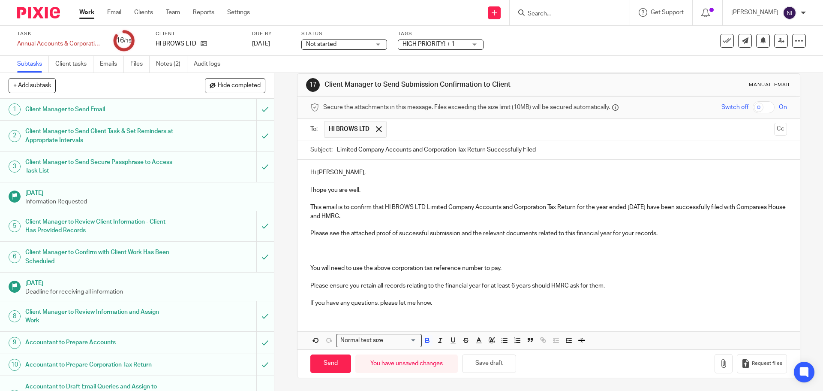
scroll to position [0, 0]
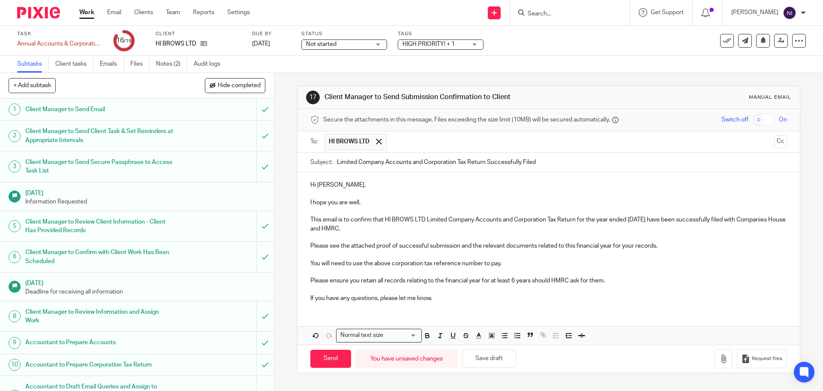
click at [671, 231] on p "This email is to confirm that HI BROWS LTD Limited Company Accounts and Corpora…" at bounding box center [548, 224] width 476 height 18
click at [715, 353] on button "button" at bounding box center [724, 358] width 18 height 19
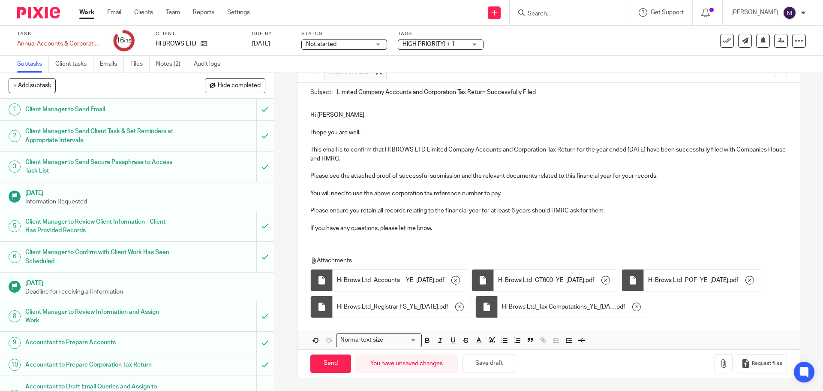
scroll to position [97, 0]
click at [335, 366] on input "Send" at bounding box center [330, 363] width 41 height 18
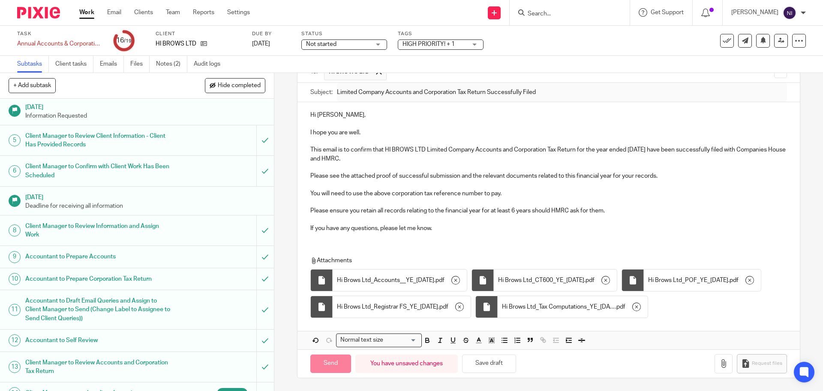
type input "Sent"
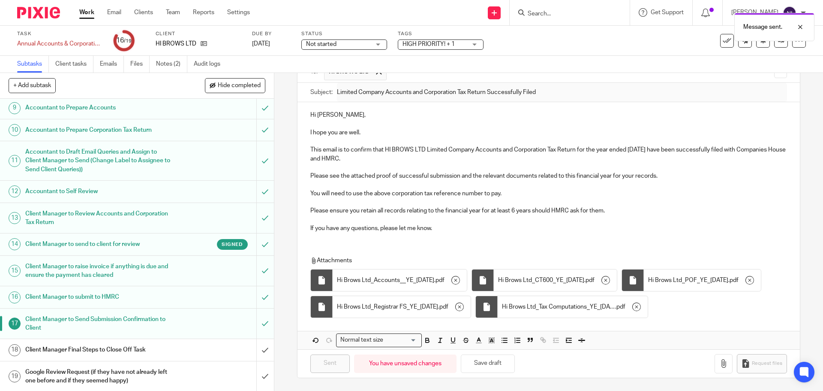
scroll to position [236, 0]
click at [259, 345] on input "submit" at bounding box center [137, 347] width 274 height 21
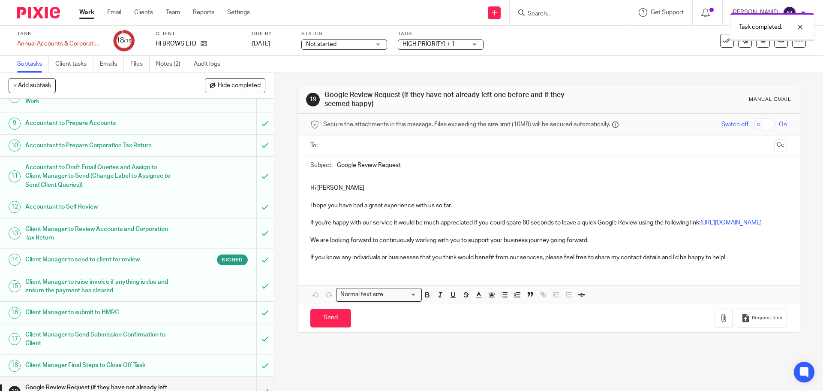
scroll to position [236, 0]
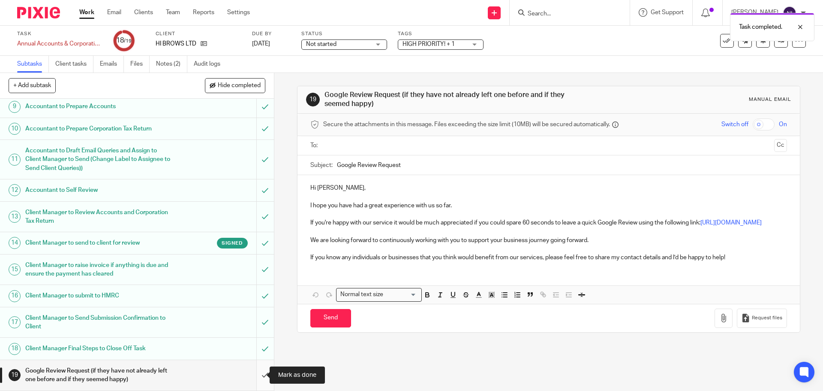
click at [253, 377] on input "submit" at bounding box center [137, 375] width 274 height 30
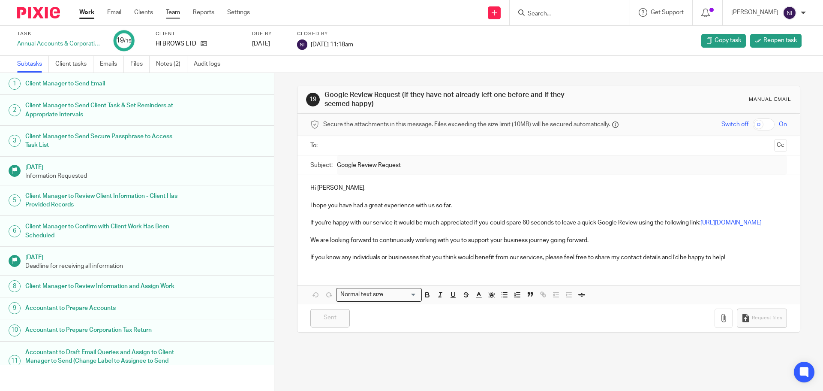
click at [175, 16] on link "Team" at bounding box center [173, 12] width 14 height 9
click at [93, 13] on link "Work" at bounding box center [86, 12] width 15 height 9
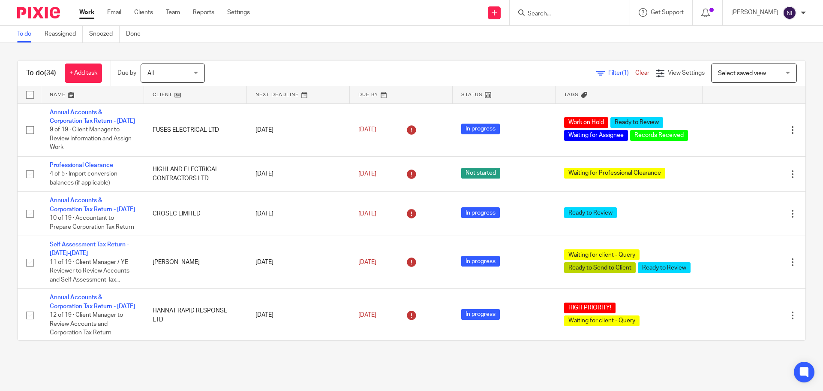
click at [60, 94] on link at bounding box center [92, 94] width 103 height 17
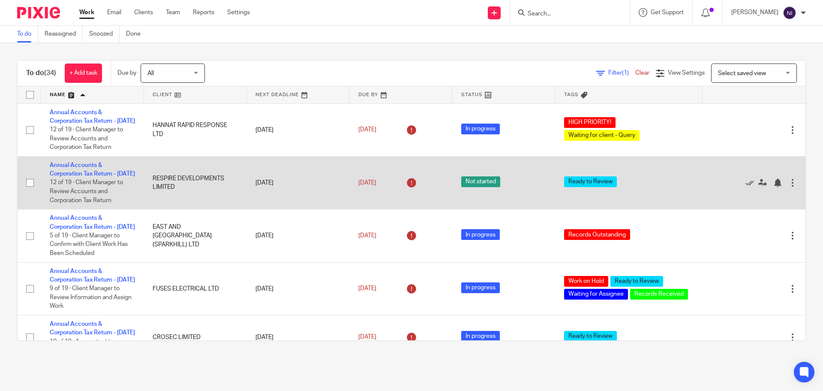
scroll to position [43, 0]
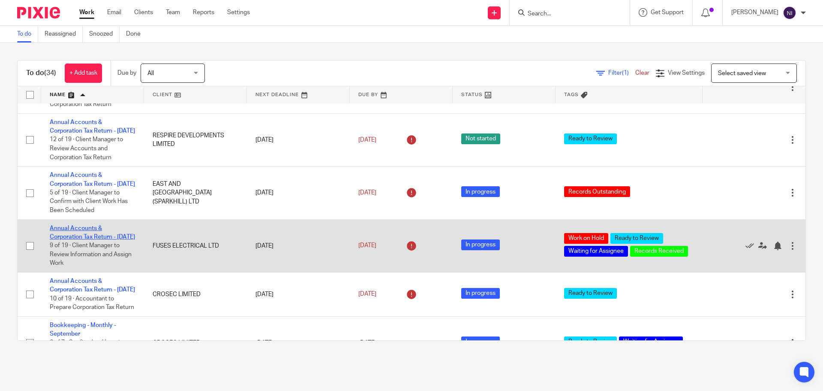
click at [83, 240] on link "Annual Accounts & Corporation Tax Return - [DATE]" at bounding box center [92, 232] width 85 height 15
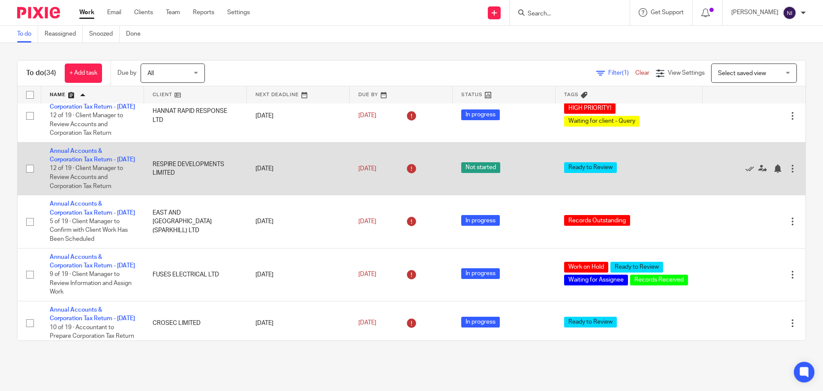
scroll to position [0, 0]
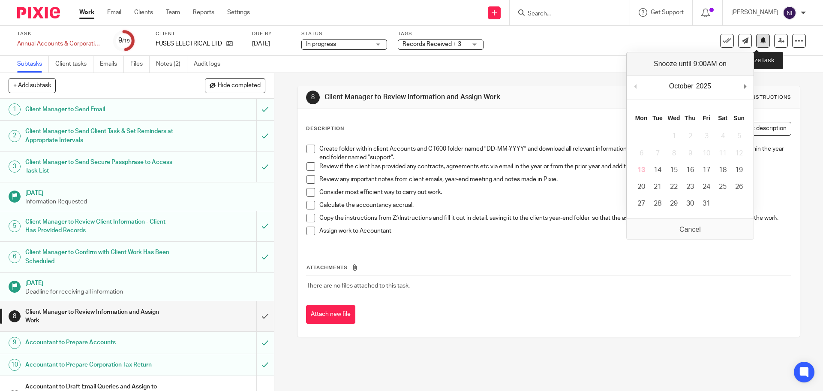
click at [756, 40] on button at bounding box center [763, 41] width 14 height 14
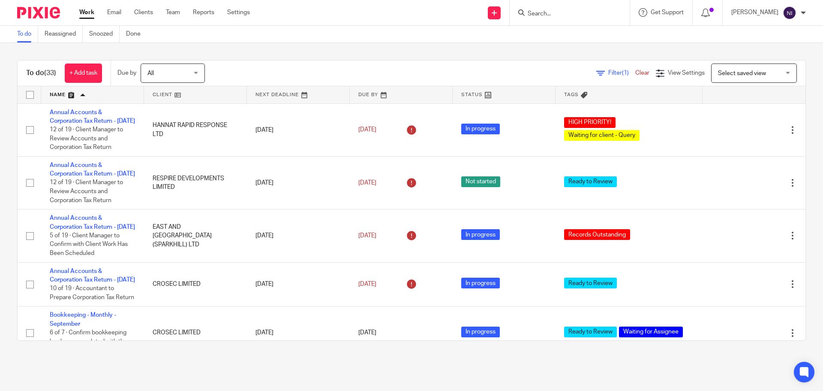
click at [64, 96] on link at bounding box center [92, 94] width 103 height 17
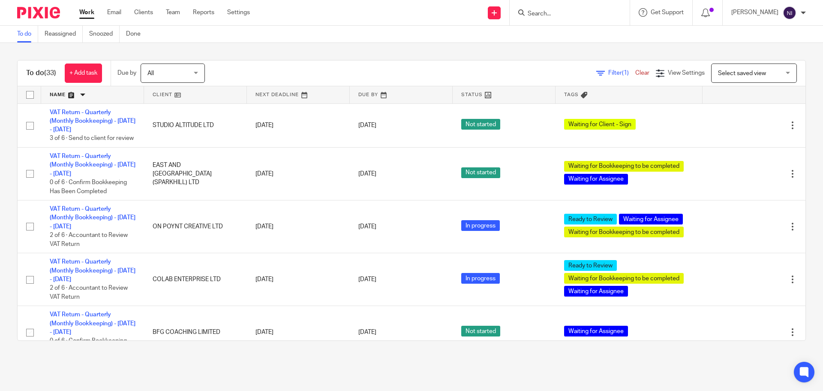
click at [64, 96] on link at bounding box center [92, 94] width 103 height 17
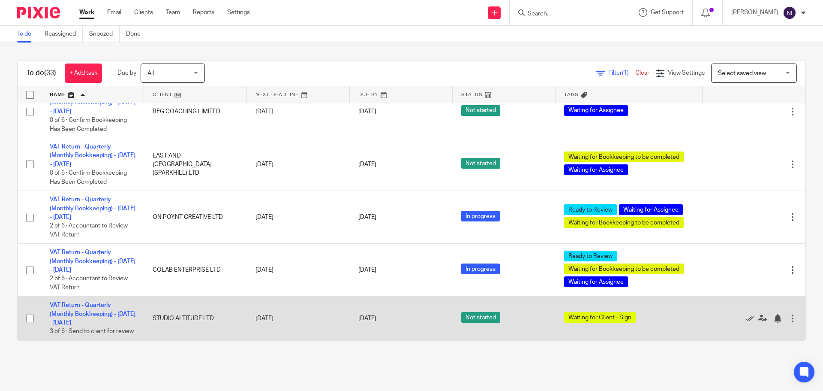
scroll to position [1481, 0]
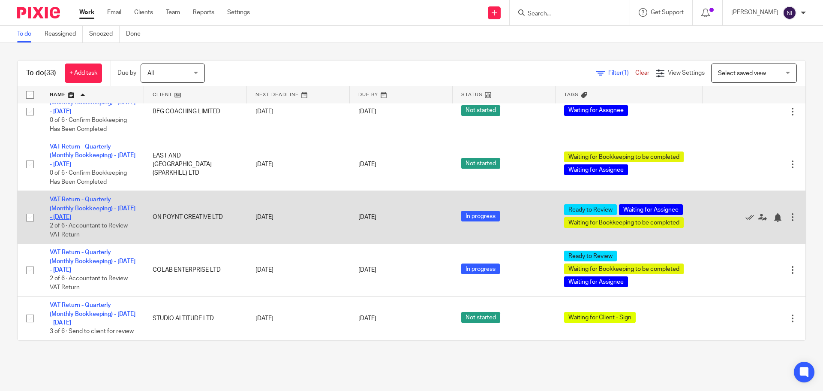
click at [91, 206] on link "VAT Return - Quarterly (Monthly Bookkeeping) - [DATE] - [DATE]" at bounding box center [93, 208] width 86 height 24
click at [101, 200] on link "VAT Return - Quarterly (Monthly Bookkeeping) - [DATE] - [DATE]" at bounding box center [93, 208] width 86 height 24
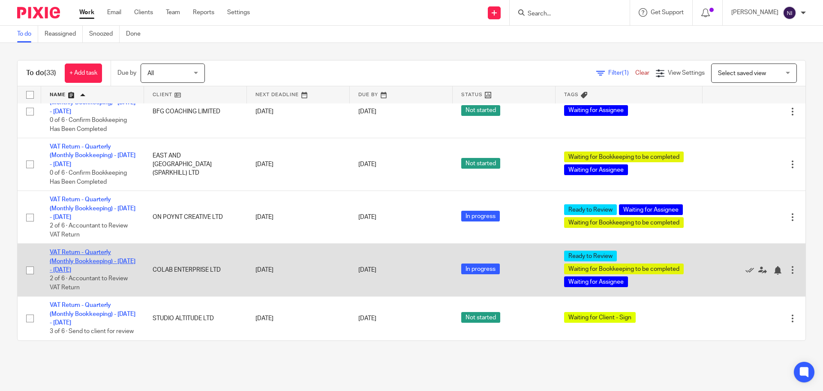
click at [96, 249] on link "VAT Return - Quarterly (Monthly Bookkeeping) - [DATE] - [DATE]" at bounding box center [93, 261] width 86 height 24
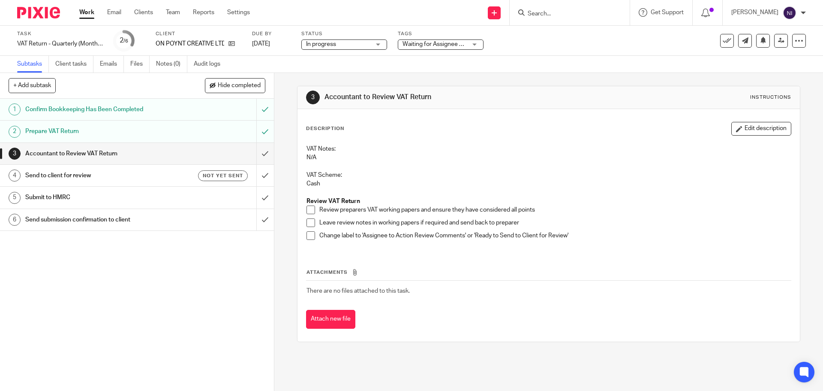
click at [424, 45] on span "Waiting for Assignee + 2" at bounding box center [435, 44] width 65 height 6
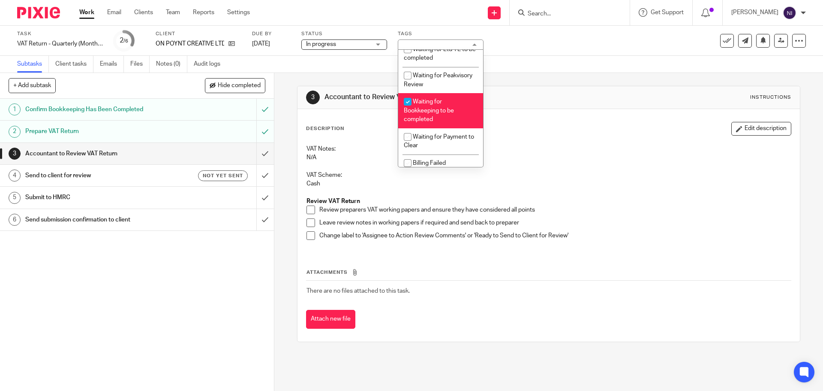
scroll to position [542, 0]
click at [453, 118] on li "Waiting for Bookkeeping to be completed" at bounding box center [440, 110] width 85 height 35
checkbox input "false"
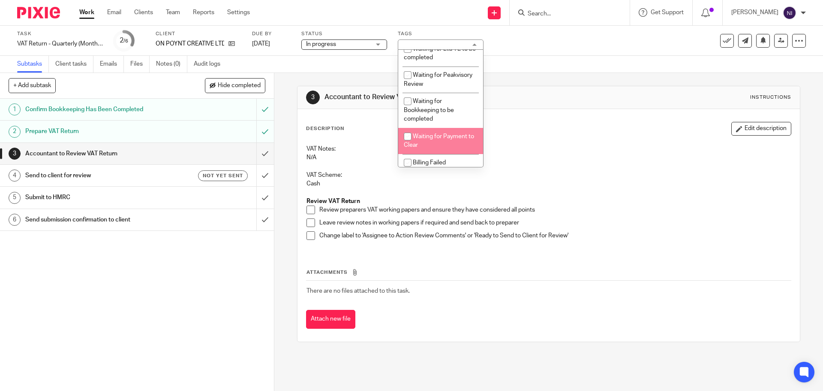
click at [172, 299] on div "1 Confirm Bookkeeping Has Been Completed 2 Prepare VAT Return 3 Accountant to R…" at bounding box center [137, 245] width 274 height 292
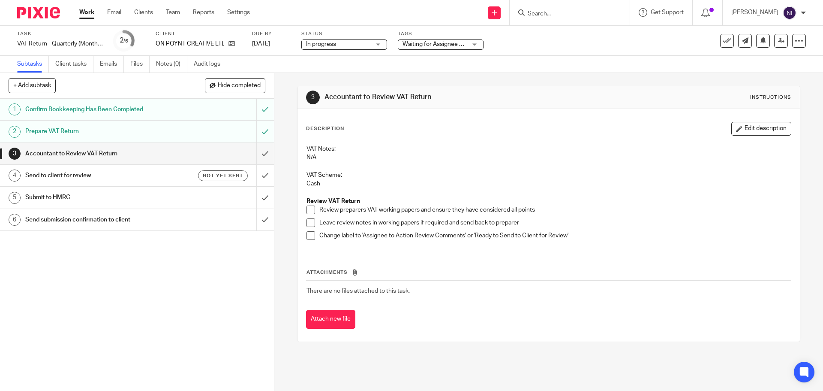
click at [467, 42] on span "Waiting for Assignee + 1" at bounding box center [435, 44] width 65 height 6
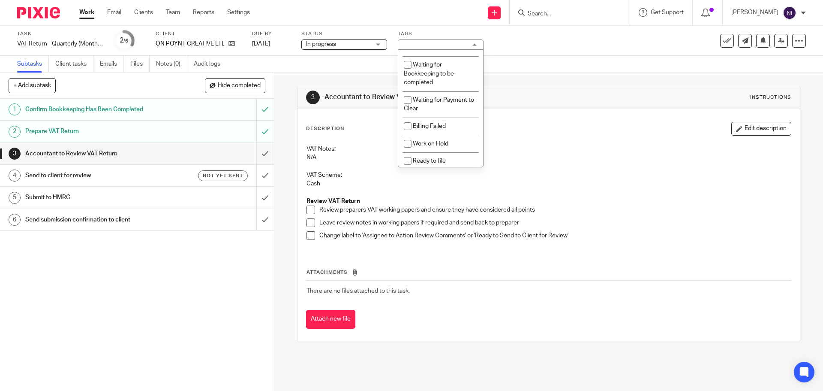
scroll to position [599, 0]
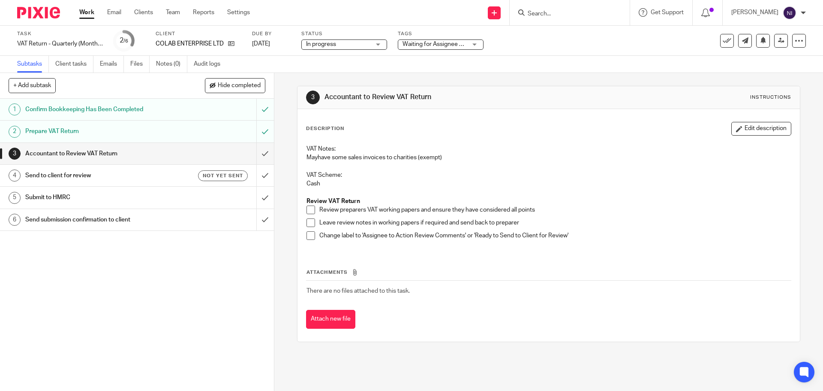
click at [472, 42] on div "Waiting for Assignee + 2" at bounding box center [441, 44] width 86 height 10
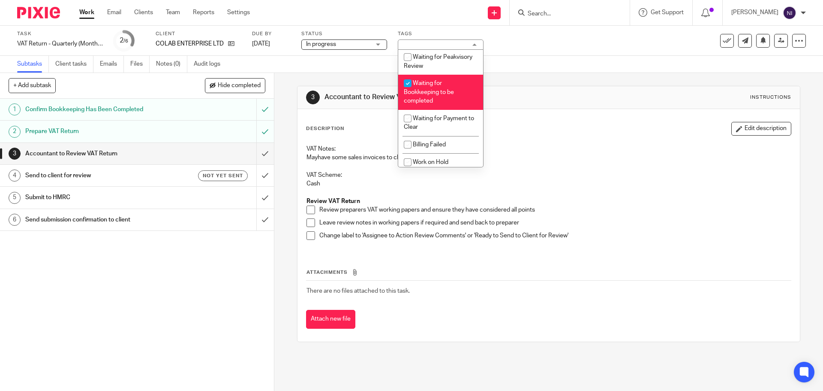
scroll to position [561, 0]
click at [434, 103] on span "Waiting for Bookkeeping to be completed" at bounding box center [429, 91] width 50 height 24
checkbox input "false"
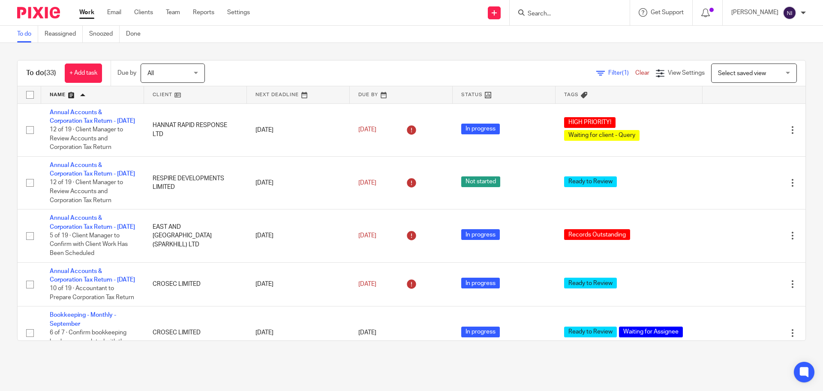
click at [52, 99] on link at bounding box center [92, 94] width 103 height 17
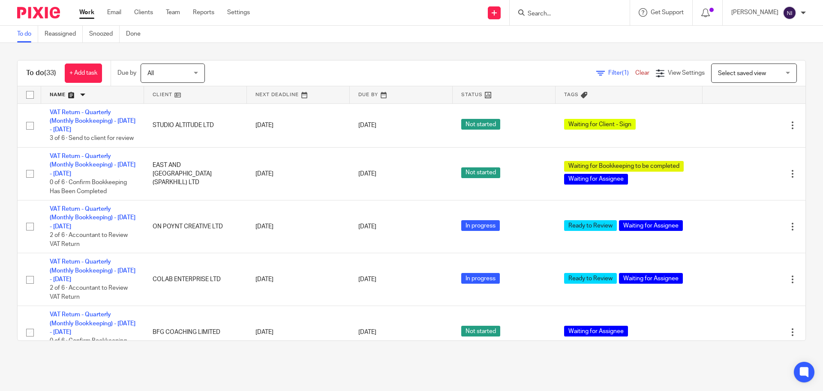
click at [52, 99] on link at bounding box center [92, 94] width 103 height 17
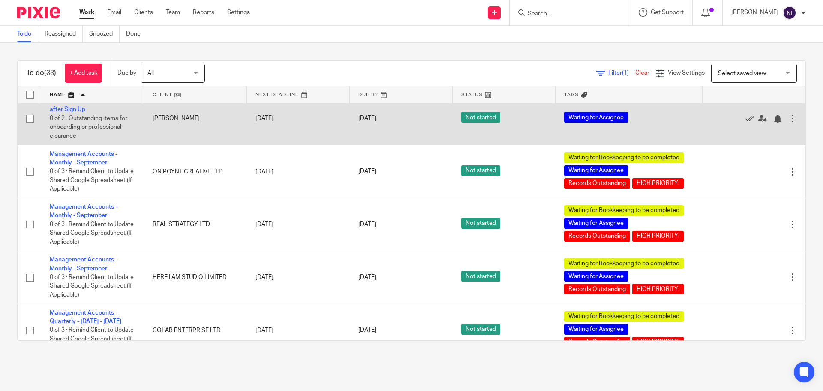
scroll to position [514, 0]
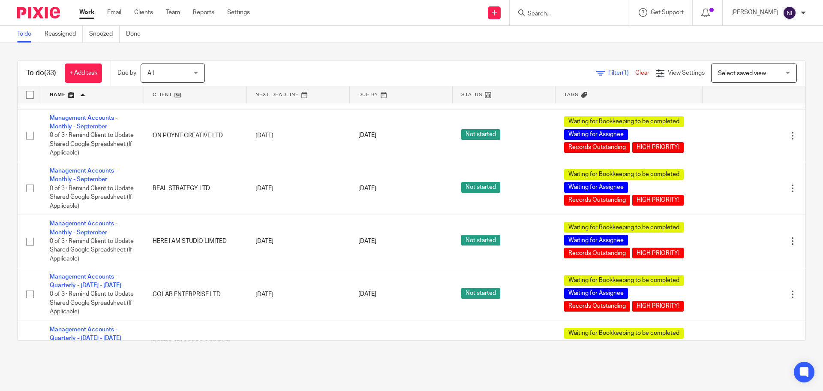
click at [547, 13] on input "Search" at bounding box center [565, 14] width 77 height 8
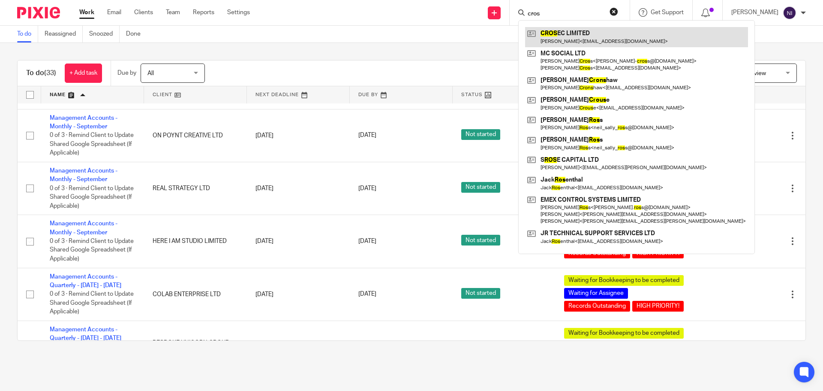
type input "cros"
click at [578, 39] on link at bounding box center [636, 37] width 223 height 20
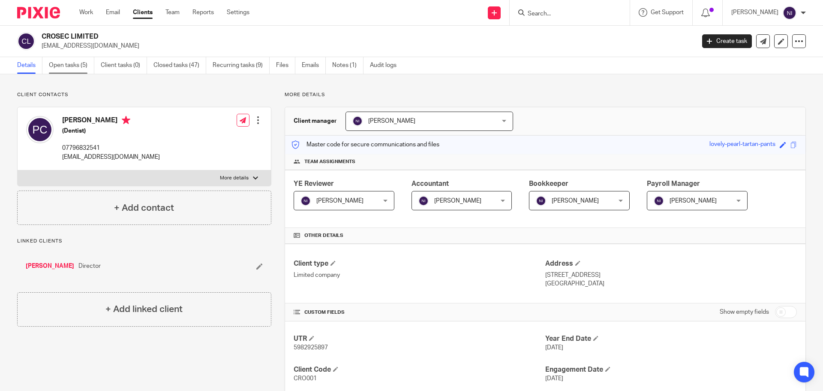
click at [76, 67] on link "Open tasks (5)" at bounding box center [71, 65] width 45 height 17
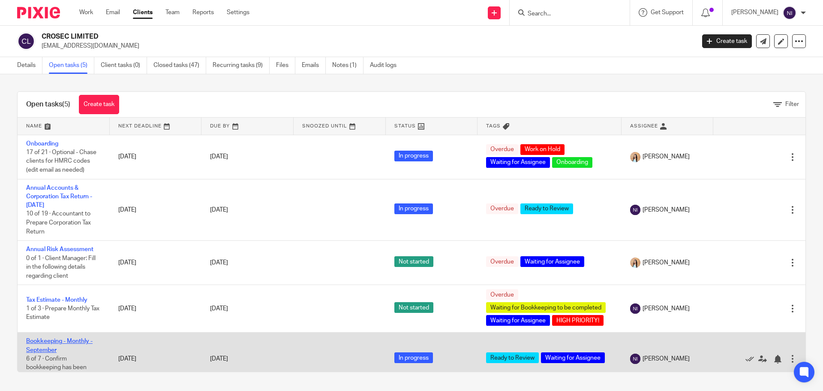
click at [41, 348] on link "Bookkeeping - Monthly - September" at bounding box center [59, 345] width 66 height 15
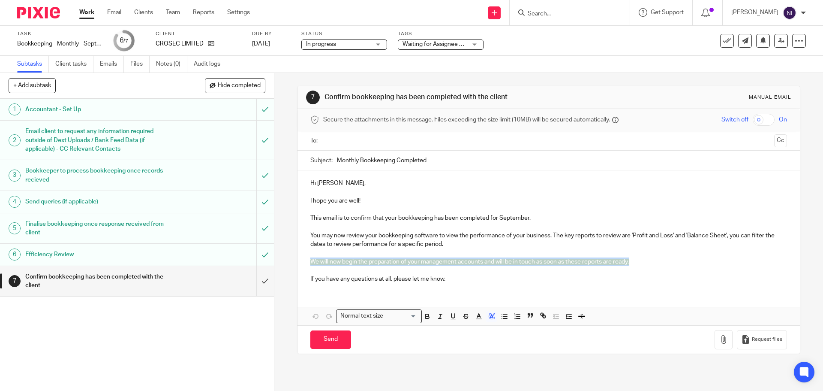
drag, startPoint x: 650, startPoint y: 263, endPoint x: 266, endPoint y: 263, distance: 383.7
click at [266, 263] on div "+ Add subtask Hide completed Cancel + Add 1 Accountant - Set Up 2 Email client …" at bounding box center [411, 232] width 823 height 318
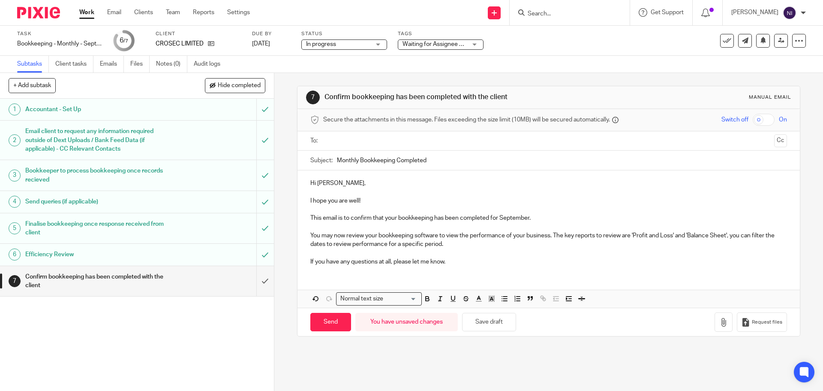
click at [366, 137] on input "text" at bounding box center [548, 141] width 444 height 10
click at [331, 324] on input "Send" at bounding box center [330, 324] width 41 height 18
type input "Sent"
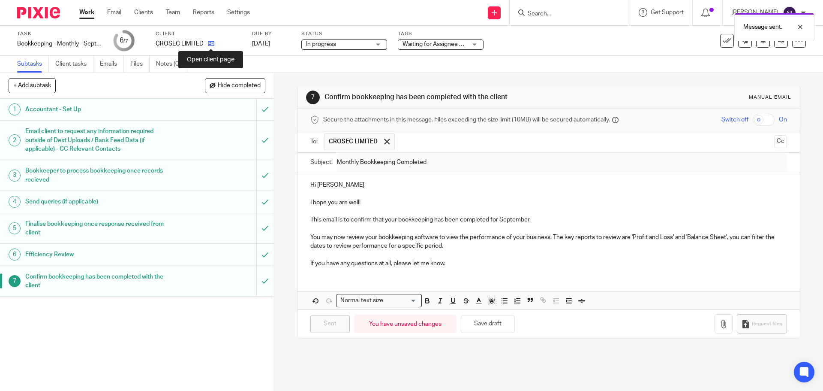
click at [209, 44] on icon at bounding box center [211, 43] width 6 height 6
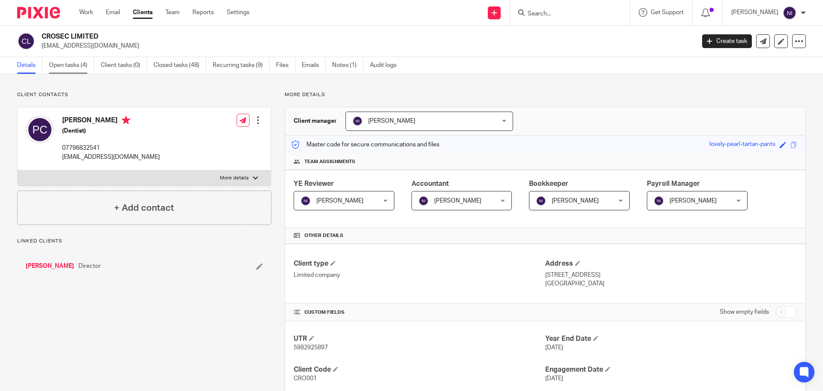
click at [78, 64] on link "Open tasks (4)" at bounding box center [71, 65] width 45 height 17
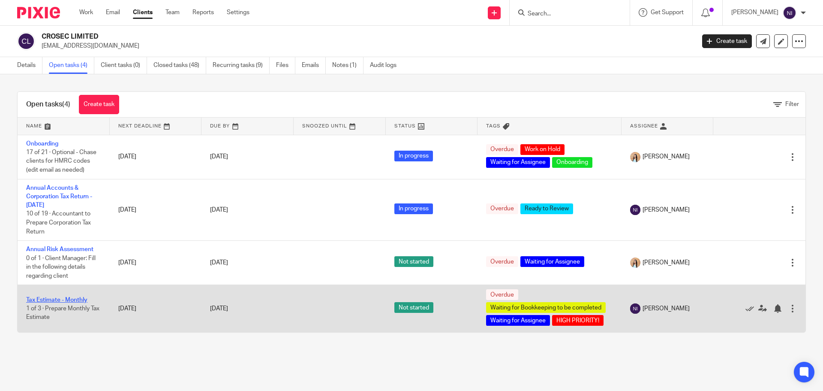
click at [56, 301] on link "Tax Estimate - Monthly" at bounding box center [56, 300] width 61 height 6
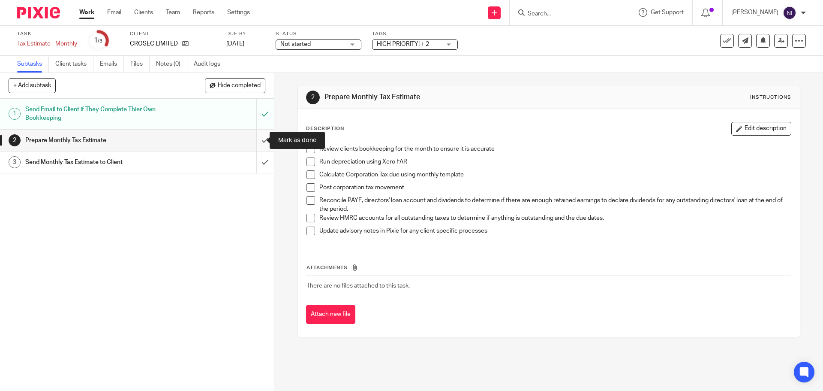
click at [253, 140] on input "submit" at bounding box center [137, 139] width 274 height 21
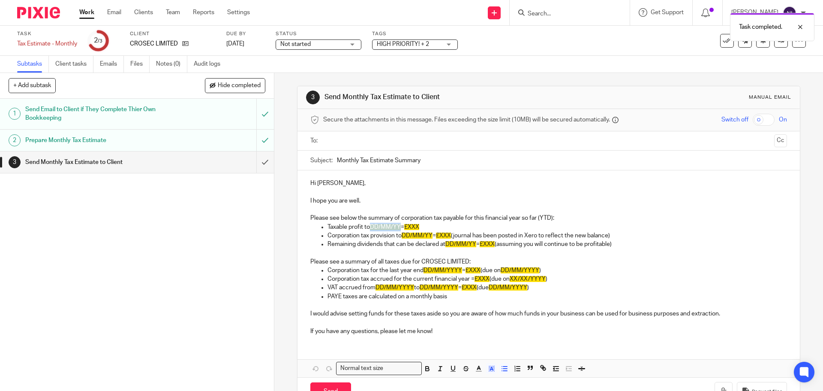
drag, startPoint x: 399, startPoint y: 226, endPoint x: 370, endPoint y: 229, distance: 28.8
click at [370, 229] on span "DD/MM/YY" at bounding box center [385, 227] width 31 height 6
drag, startPoint x: 430, startPoint y: 235, endPoint x: 403, endPoint y: 235, distance: 27.4
click at [403, 235] on span "DD/MM/YY" at bounding box center [417, 235] width 31 height 6
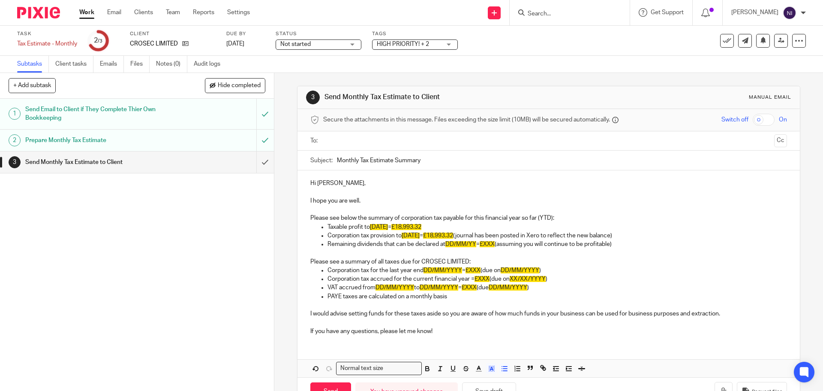
drag, startPoint x: 641, startPoint y: 242, endPoint x: 313, endPoint y: 246, distance: 328.0
click at [313, 246] on ul "Taxable profit to 30/09/2025 = £18,993.32 Corporation tax provision to 30/09/20…" at bounding box center [548, 236] width 476 height 26
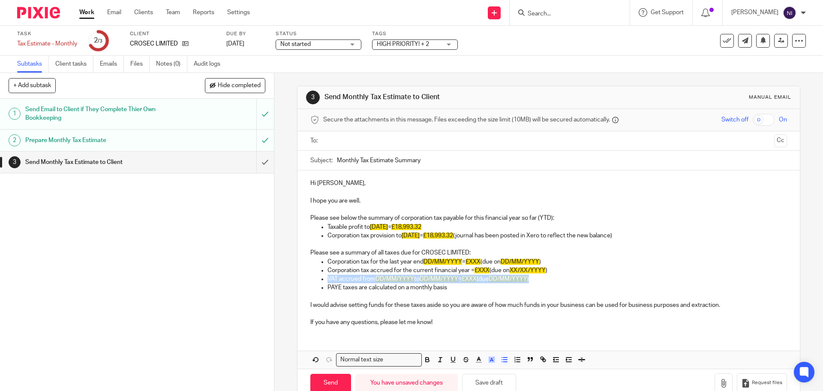
drag, startPoint x: 544, startPoint y: 280, endPoint x: 316, endPoint y: 280, distance: 228.1
click at [316, 280] on ul "Corporation tax for the last year end DD/MM/YYYY = £XXX (due on DD/MM/YYYY ) Co…" at bounding box center [548, 274] width 476 height 35
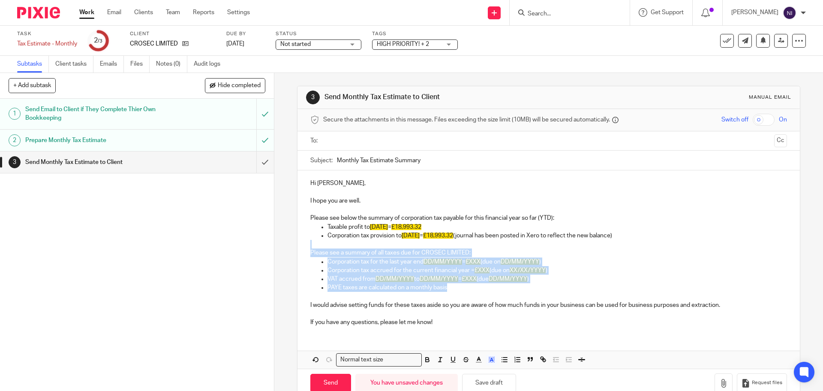
drag, startPoint x: 459, startPoint y: 291, endPoint x: 306, endPoint y: 248, distance: 159.0
click at [306, 248] on div "Hi Pieter, I hope you are well. Please see below the summary of corporation tax…" at bounding box center [549, 251] width 502 height 163
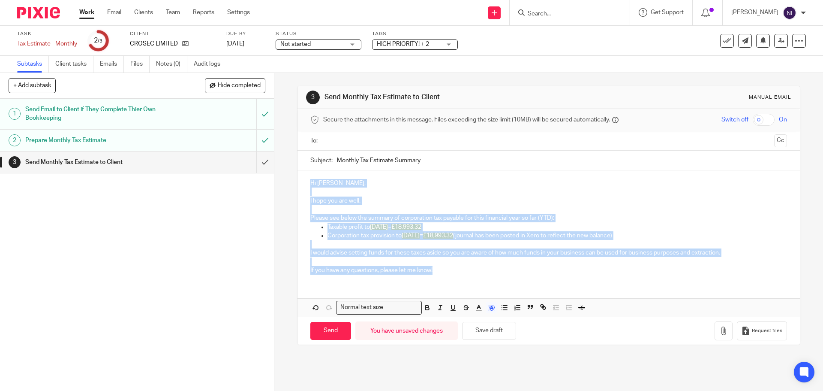
drag, startPoint x: 461, startPoint y: 270, endPoint x: 283, endPoint y: 181, distance: 198.8
click at [283, 181] on div "3 Send Monthly Tax Estimate to Client Manual email Secure the attachments in th…" at bounding box center [548, 232] width 549 height 318
click at [493, 307] on icon "button" at bounding box center [492, 308] width 8 height 8
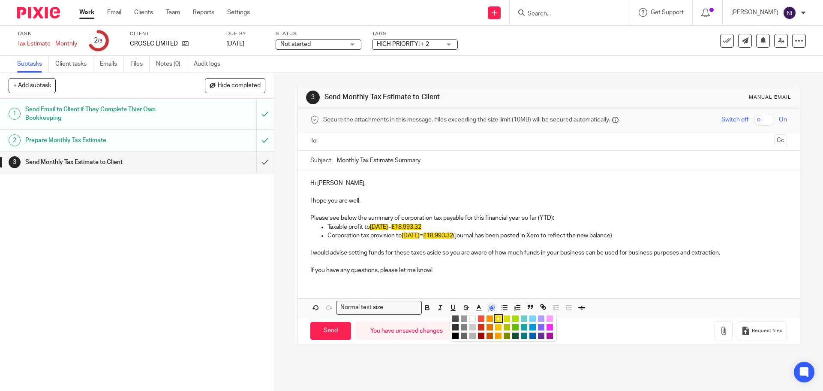
click at [471, 318] on li "color:#FFFFFF" at bounding box center [472, 318] width 6 height 6
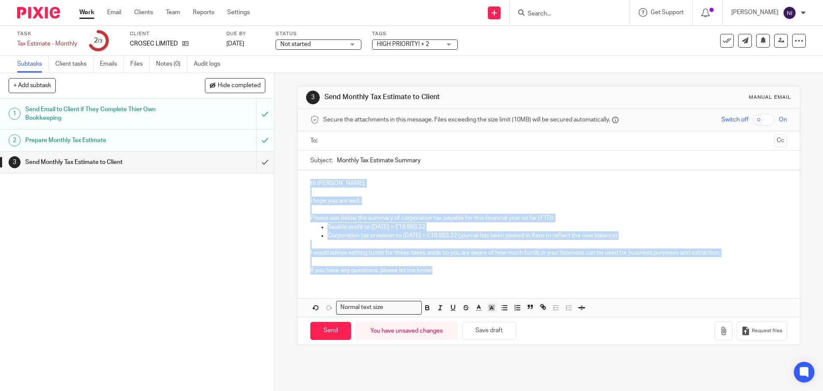
click at [704, 252] on p "I would advise setting funds for these taxes aside so you are aware of how much…" at bounding box center [548, 252] width 476 height 9
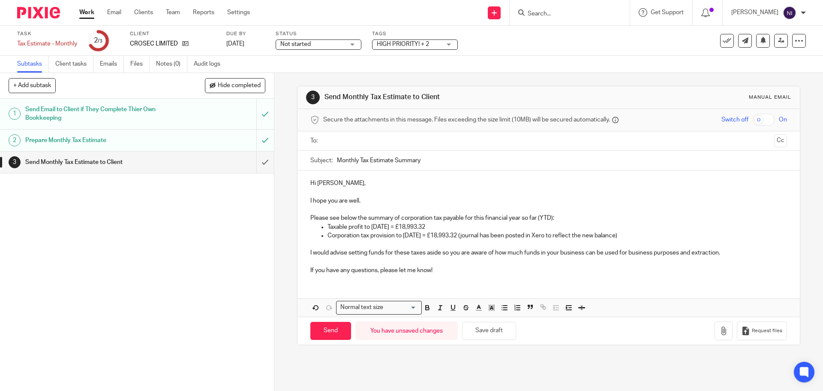
click at [731, 250] on p "I would advise setting funds for these taxes aside so you are aware of how much…" at bounding box center [548, 252] width 476 height 9
click at [375, 135] on ul at bounding box center [549, 141] width 450 height 14
click at [383, 140] on input "text" at bounding box center [548, 141] width 444 height 10
click at [323, 330] on input "Send" at bounding box center [330, 332] width 41 height 18
type input "Sent"
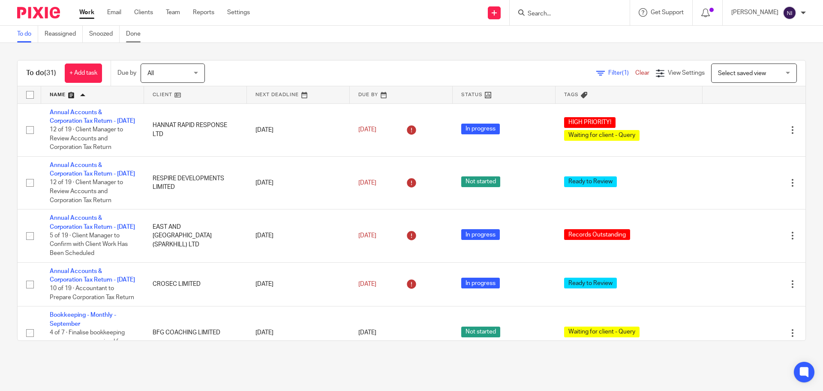
click at [138, 31] on link "Done" at bounding box center [136, 34] width 21 height 17
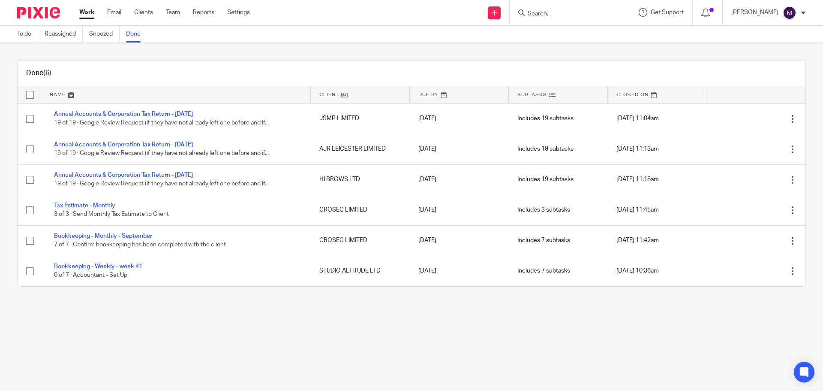
click at [612, 93] on link at bounding box center [657, 94] width 99 height 17
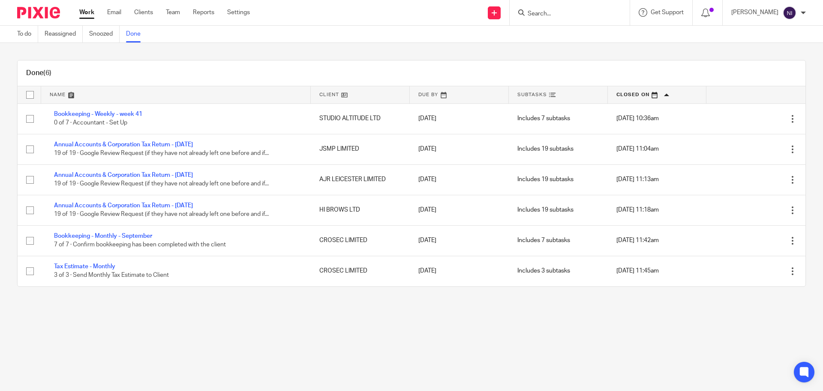
click at [612, 93] on link at bounding box center [657, 94] width 99 height 17
click at [171, 12] on link "Team" at bounding box center [173, 12] width 14 height 9
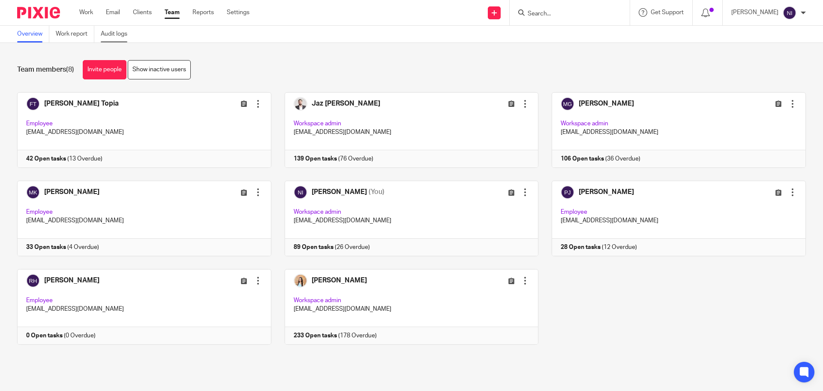
click at [115, 39] on link "Audit logs" at bounding box center [117, 34] width 33 height 17
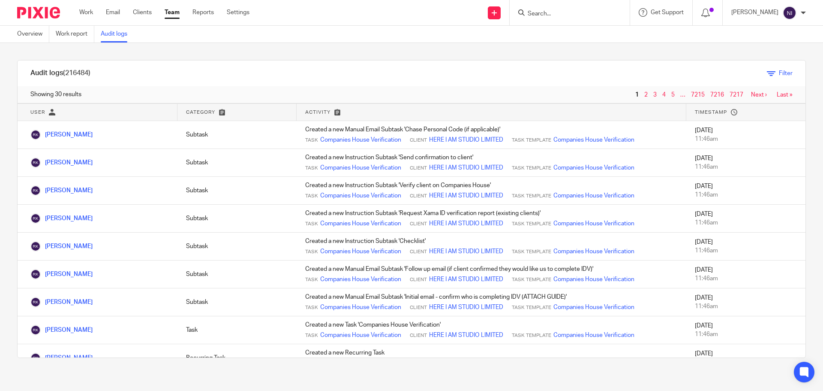
click at [767, 73] on link "Filter" at bounding box center [780, 73] width 26 height 6
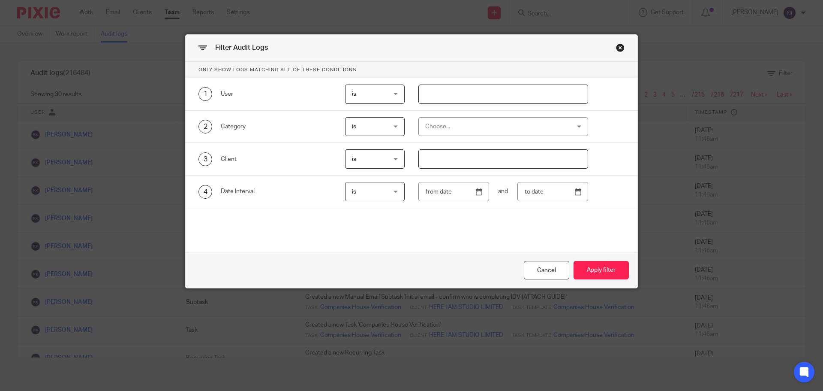
click at [444, 96] on input "text" at bounding box center [503, 93] width 170 height 19
type input "naeem"
click at [607, 272] on button "Apply filter" at bounding box center [601, 270] width 55 height 18
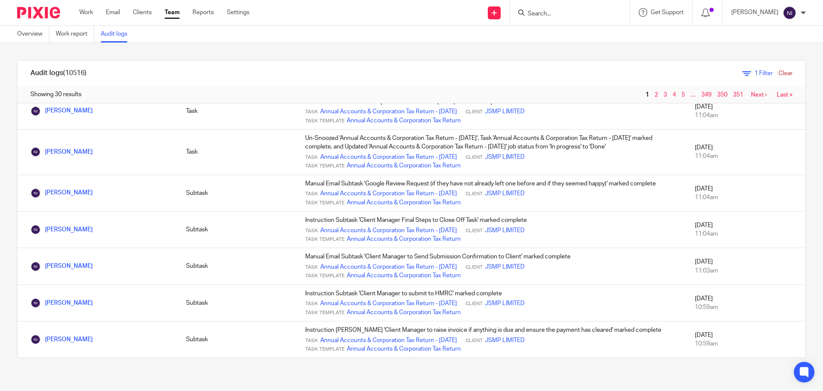
scroll to position [852, 0]
click at [751, 94] on link "Next ›" at bounding box center [759, 95] width 16 height 6
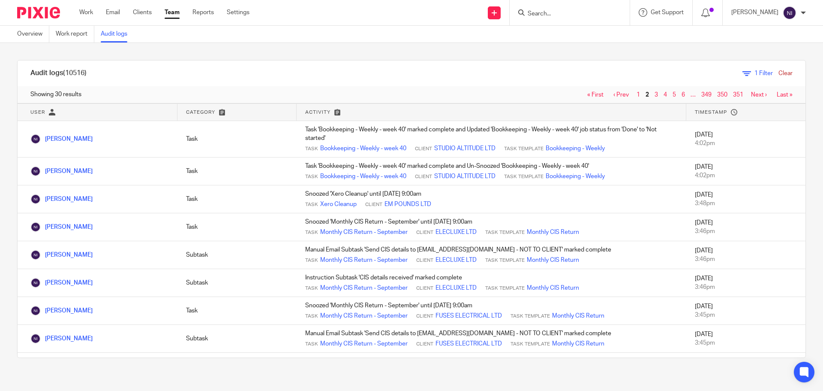
click at [637, 92] on link "1" at bounding box center [638, 95] width 3 height 6
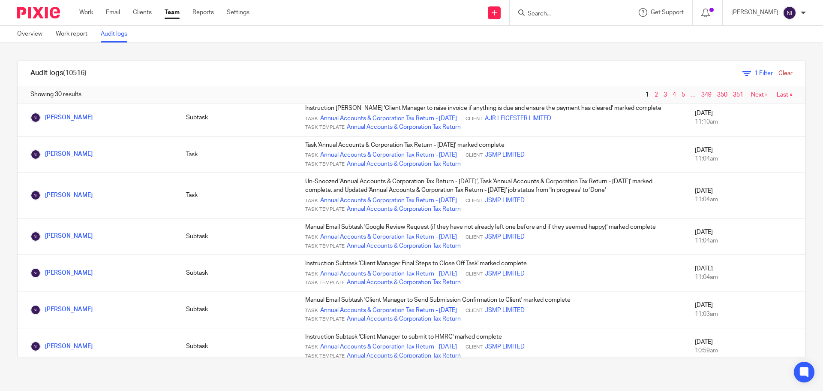
scroll to position [852, 0]
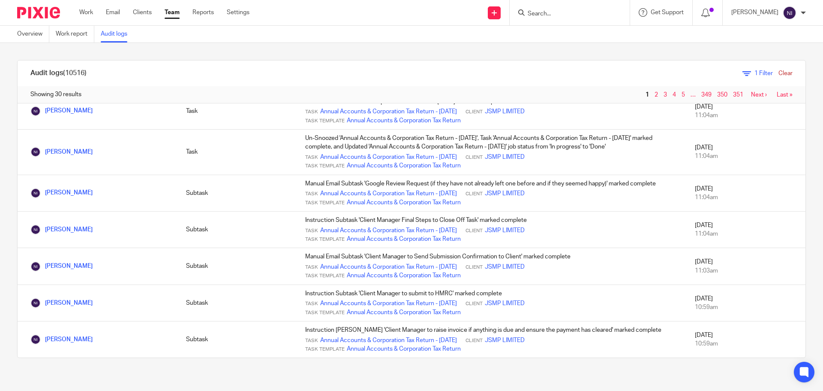
click at [655, 96] on link "2" at bounding box center [656, 95] width 3 height 6
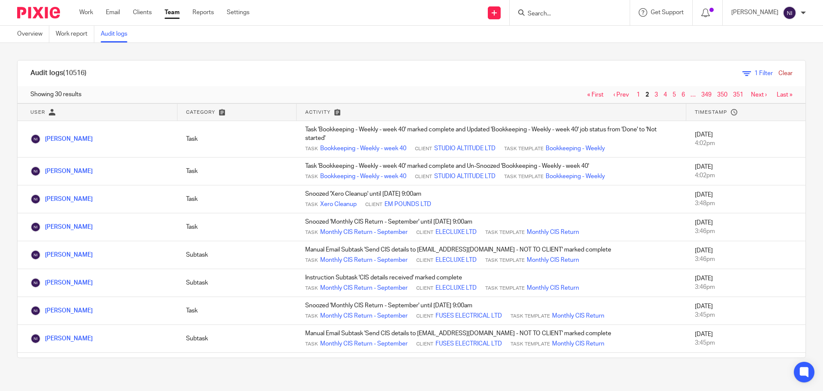
click at [755, 73] on span "1 Filter" at bounding box center [764, 73] width 18 height 6
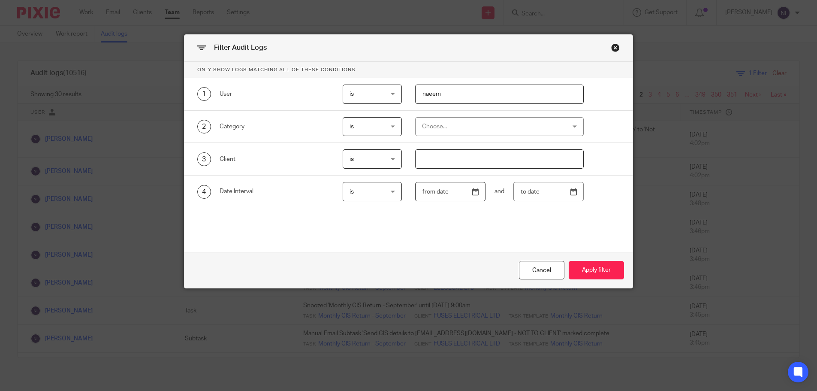
click at [475, 191] on input "text" at bounding box center [450, 191] width 70 height 19
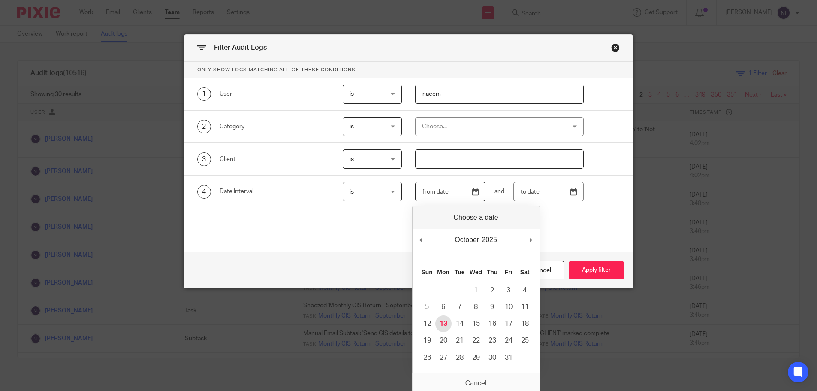
type input "[DATE]"
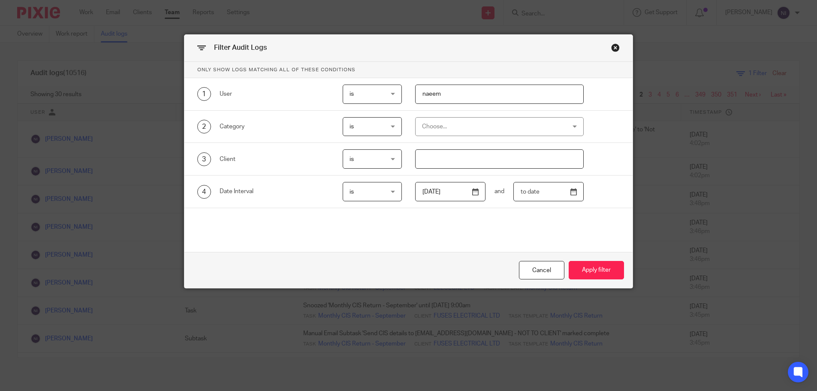
click at [572, 193] on input "text" at bounding box center [548, 191] width 70 height 19
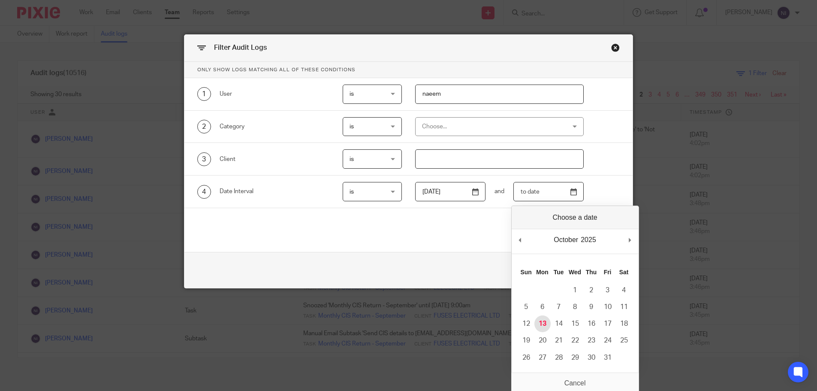
type input "[DATE]"
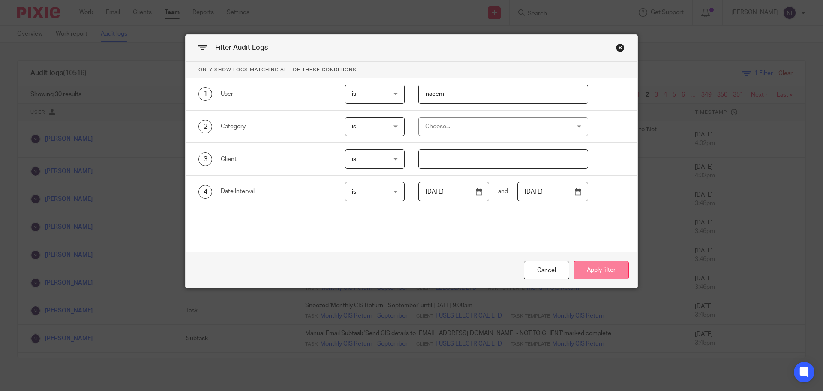
click at [574, 267] on button "Apply filter" at bounding box center [601, 270] width 55 height 18
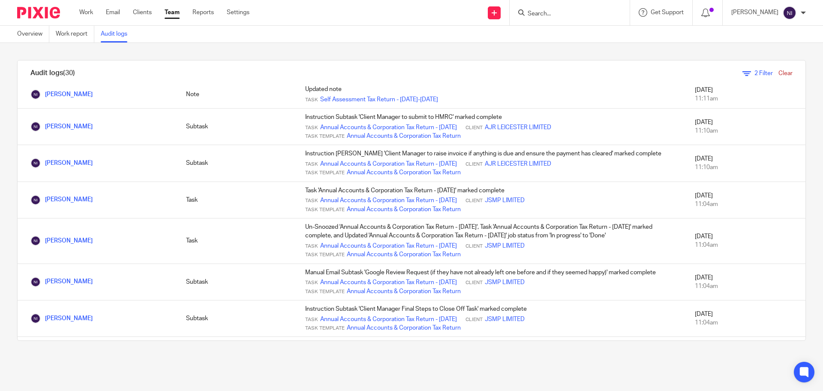
scroll to position [852, 0]
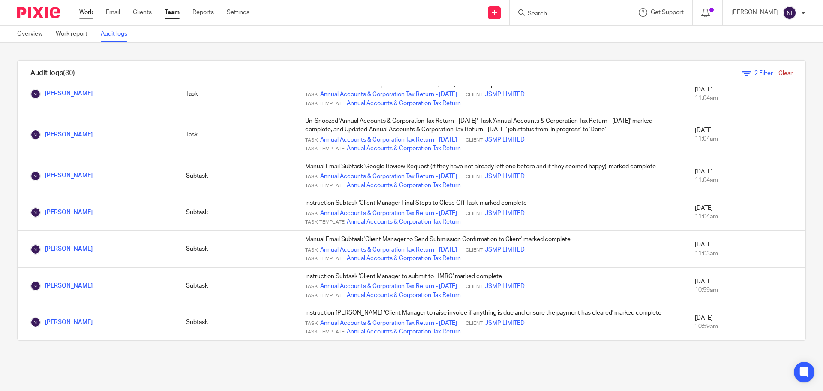
click at [88, 13] on link "Work" at bounding box center [86, 12] width 14 height 9
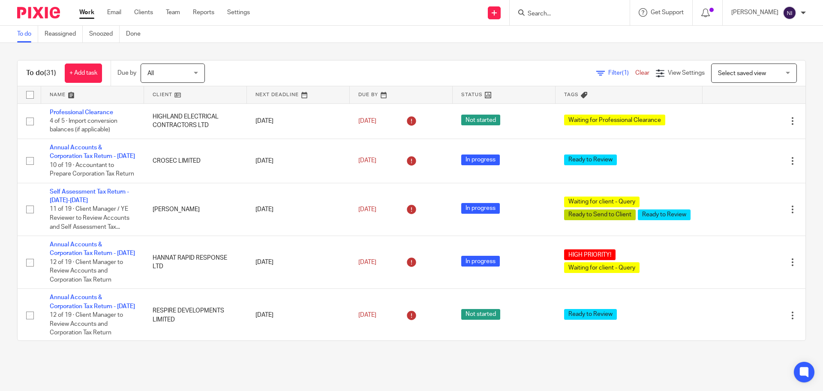
click at [64, 96] on link at bounding box center [92, 94] width 103 height 17
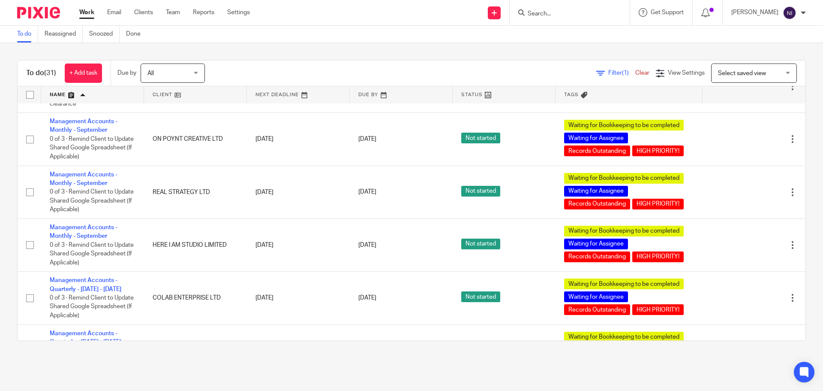
scroll to position [472, 0]
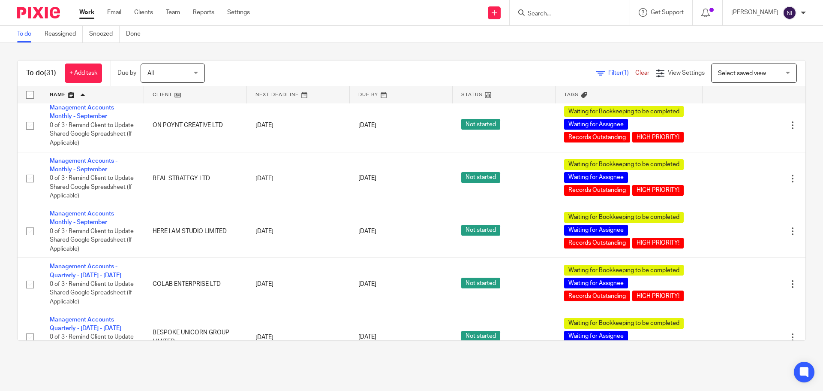
click at [178, 51] on div "To do (31) + Add task Due by All All [DATE] [DATE] This week Next week This mon…" at bounding box center [411, 200] width 823 height 315
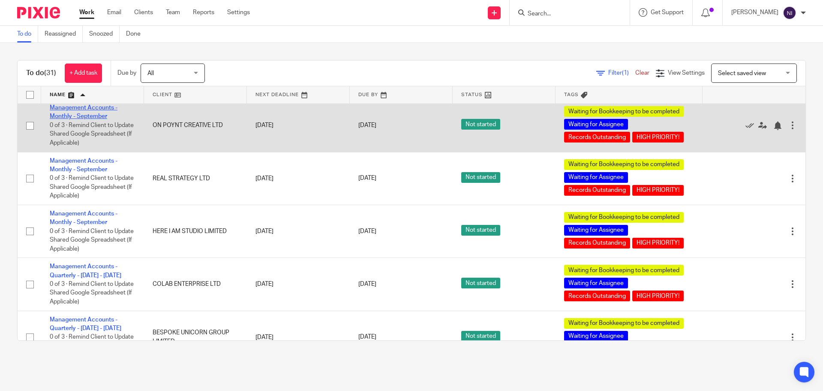
click at [85, 119] on link "Management Accounts - Monthly - September" at bounding box center [84, 112] width 68 height 15
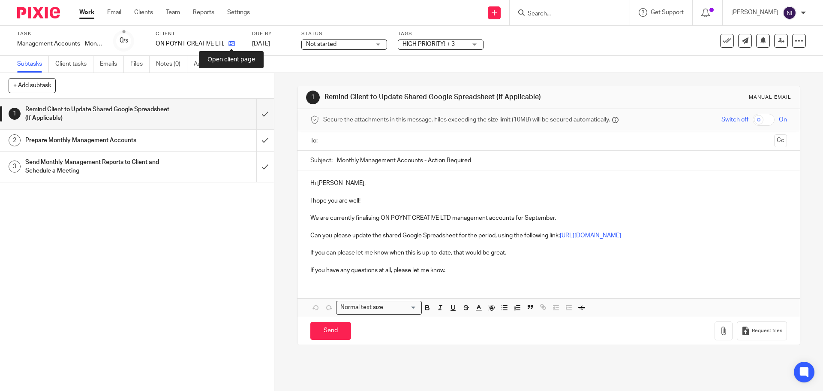
click at [234, 44] on icon at bounding box center [232, 43] width 6 height 6
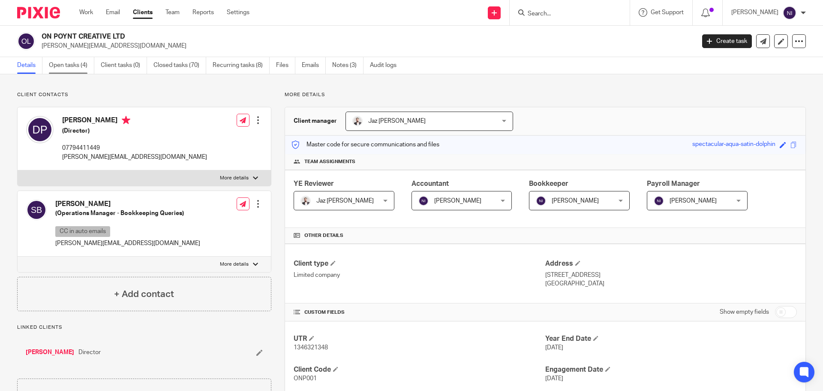
drag, startPoint x: 84, startPoint y: 60, endPoint x: 229, endPoint y: 95, distance: 148.3
click at [84, 60] on link "Open tasks (4)" at bounding box center [71, 65] width 45 height 17
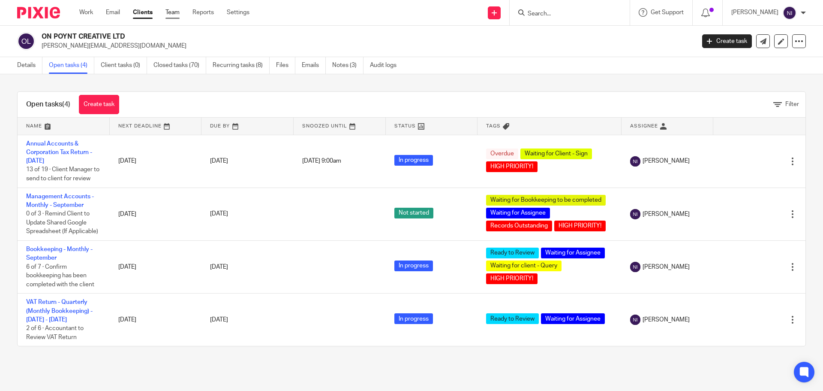
click at [173, 16] on link "Team" at bounding box center [172, 12] width 14 height 9
click at [352, 68] on link "Notes (3)" at bounding box center [347, 65] width 31 height 17
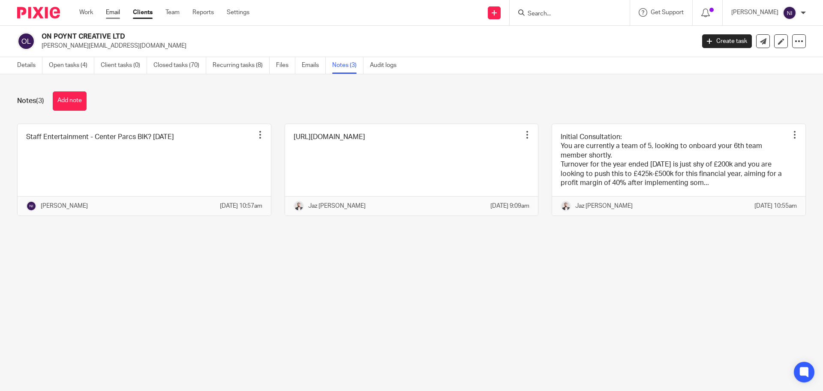
click at [110, 12] on link "Email" at bounding box center [113, 12] width 14 height 9
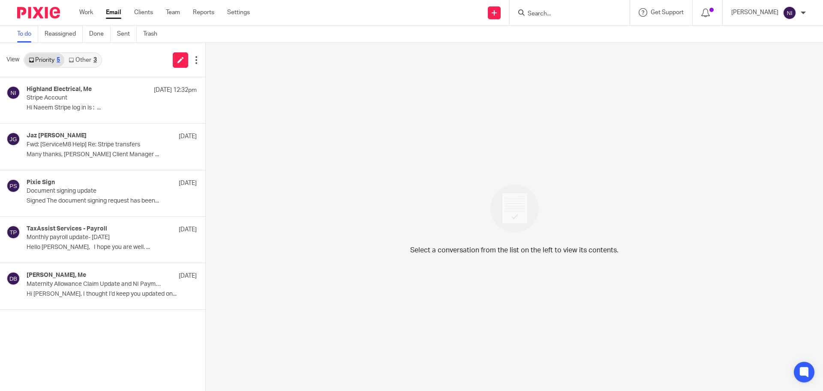
click at [84, 66] on link "Other 3" at bounding box center [82, 60] width 36 height 14
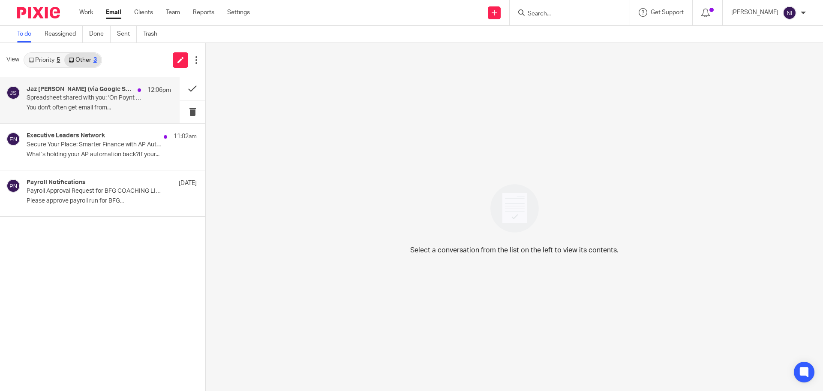
click at [90, 103] on div "Jaz [PERSON_NAME] (via Google Sheets) 12:06pm Spreadsheet shared with you: ‘On …" at bounding box center [99, 100] width 144 height 29
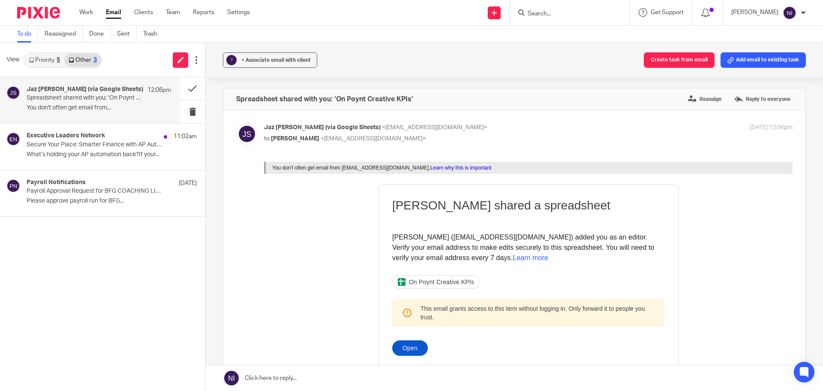
click at [434, 284] on span "On Poynt Creative KPIs" at bounding box center [441, 281] width 65 height 7
